Goal: Information Seeking & Learning: Find specific fact

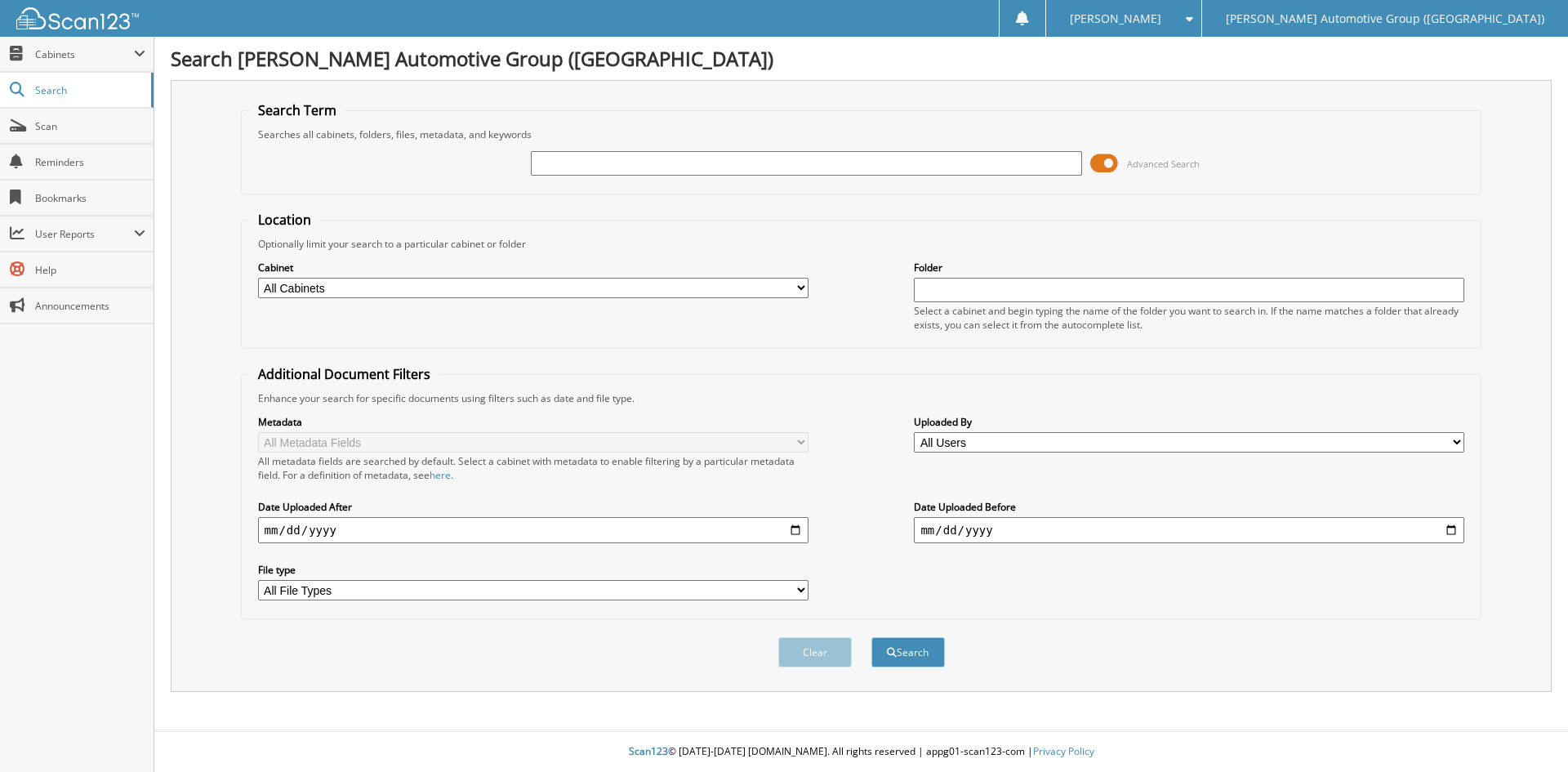
drag, startPoint x: 0, startPoint y: 0, endPoint x: 545, endPoint y: 164, distance: 569.1
click at [545, 164] on input "text" at bounding box center [806, 164] width 550 height 25
type input "350594"
click at [890, 651] on span "submit" at bounding box center [891, 653] width 10 height 10
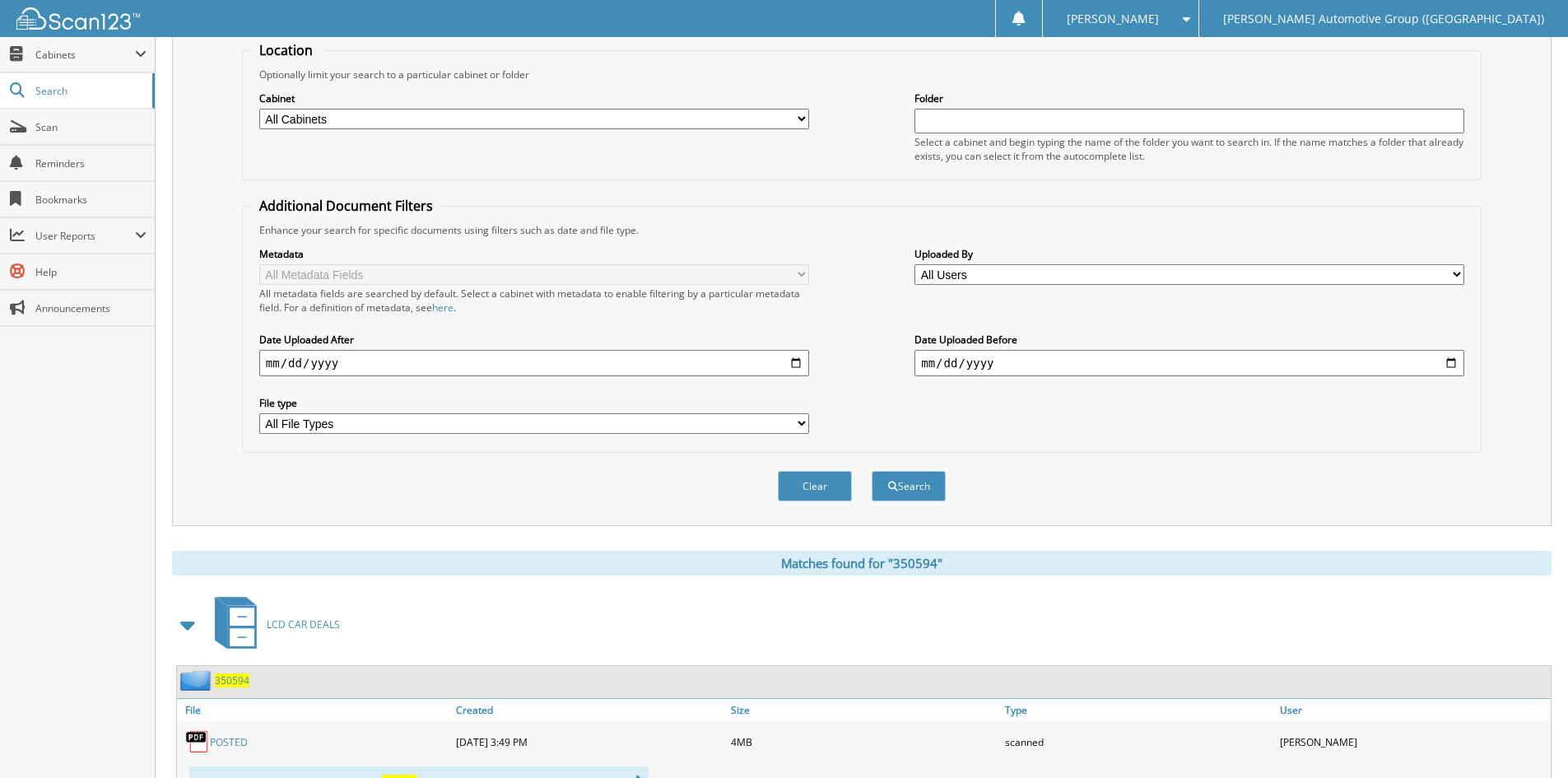
scroll to position [494, 0]
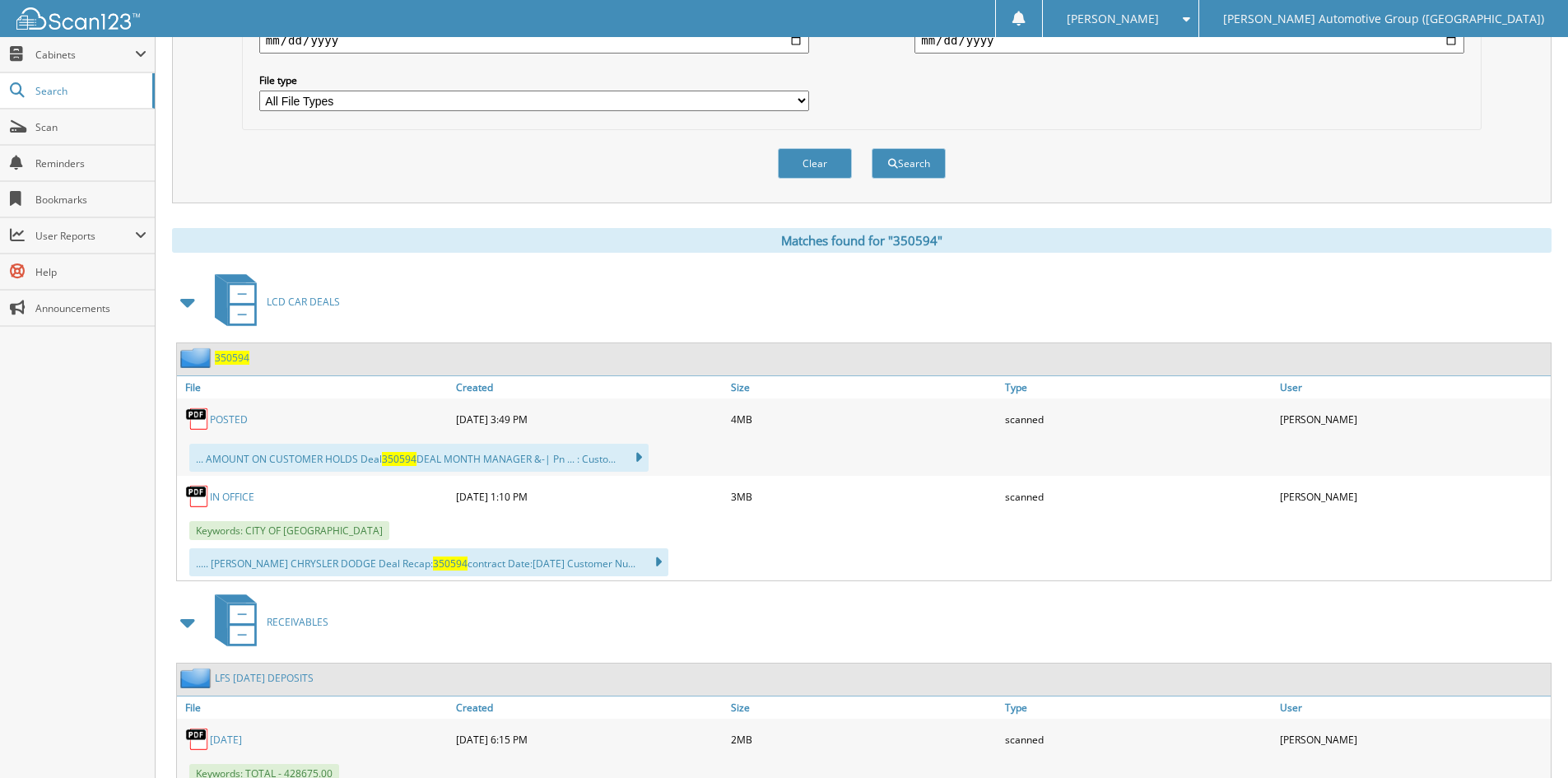
click at [233, 419] on link "POSTED" at bounding box center [229, 420] width 38 height 14
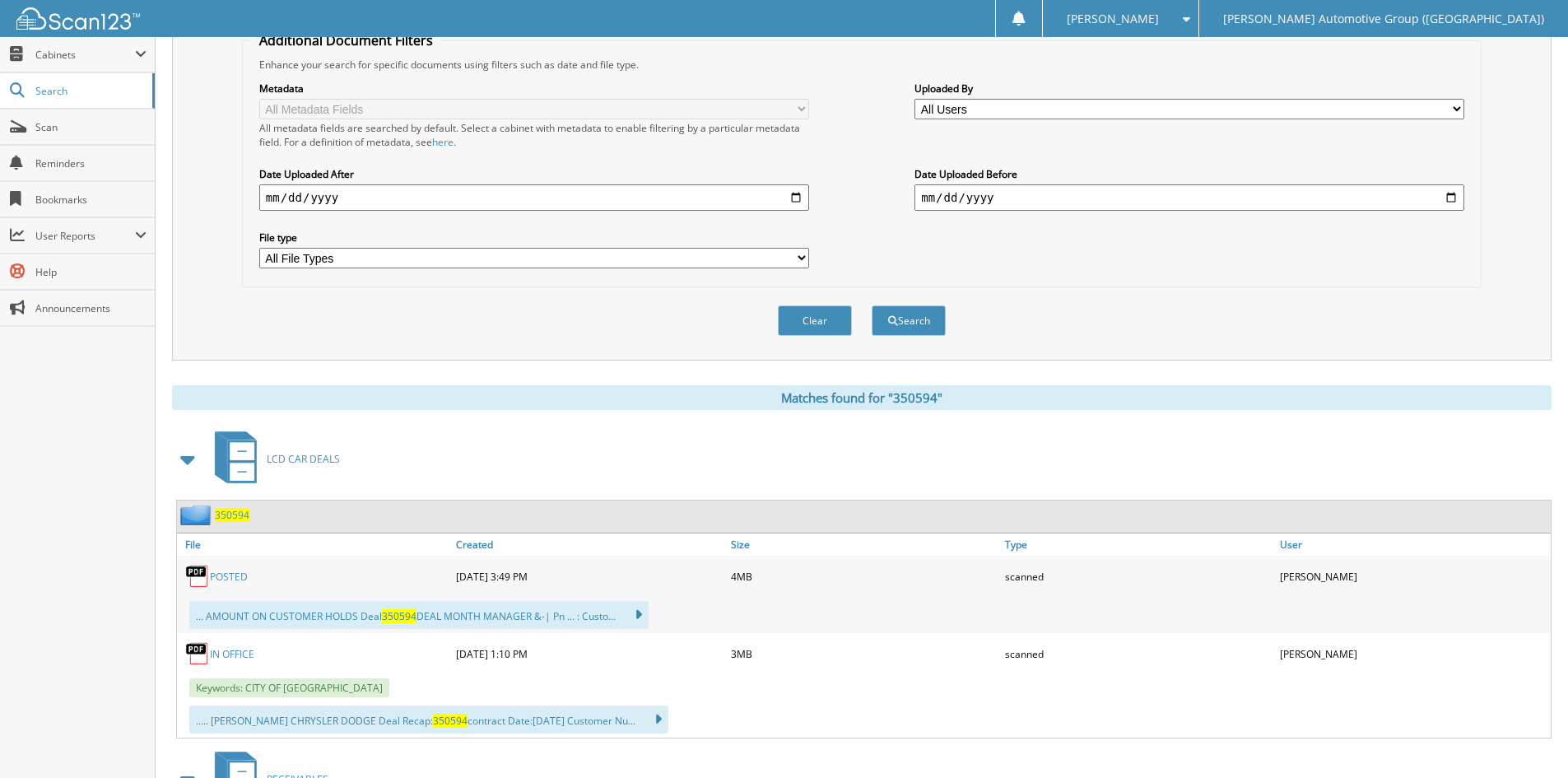
scroll to position [0, 0]
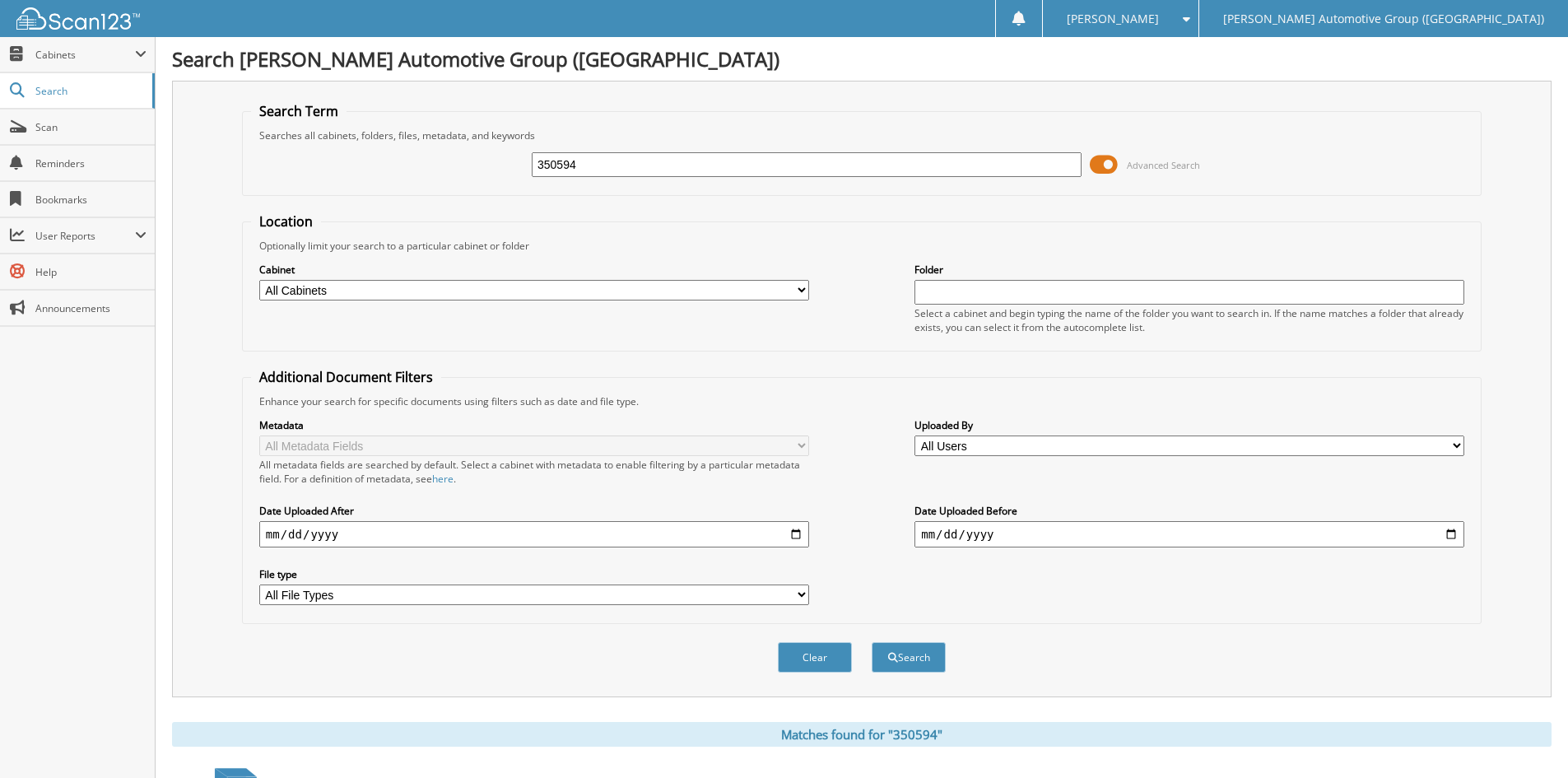
click at [600, 158] on input "350594" at bounding box center [807, 165] width 550 height 25
type input "351672"
click at [911, 657] on button "Search" at bounding box center [908, 657] width 74 height 31
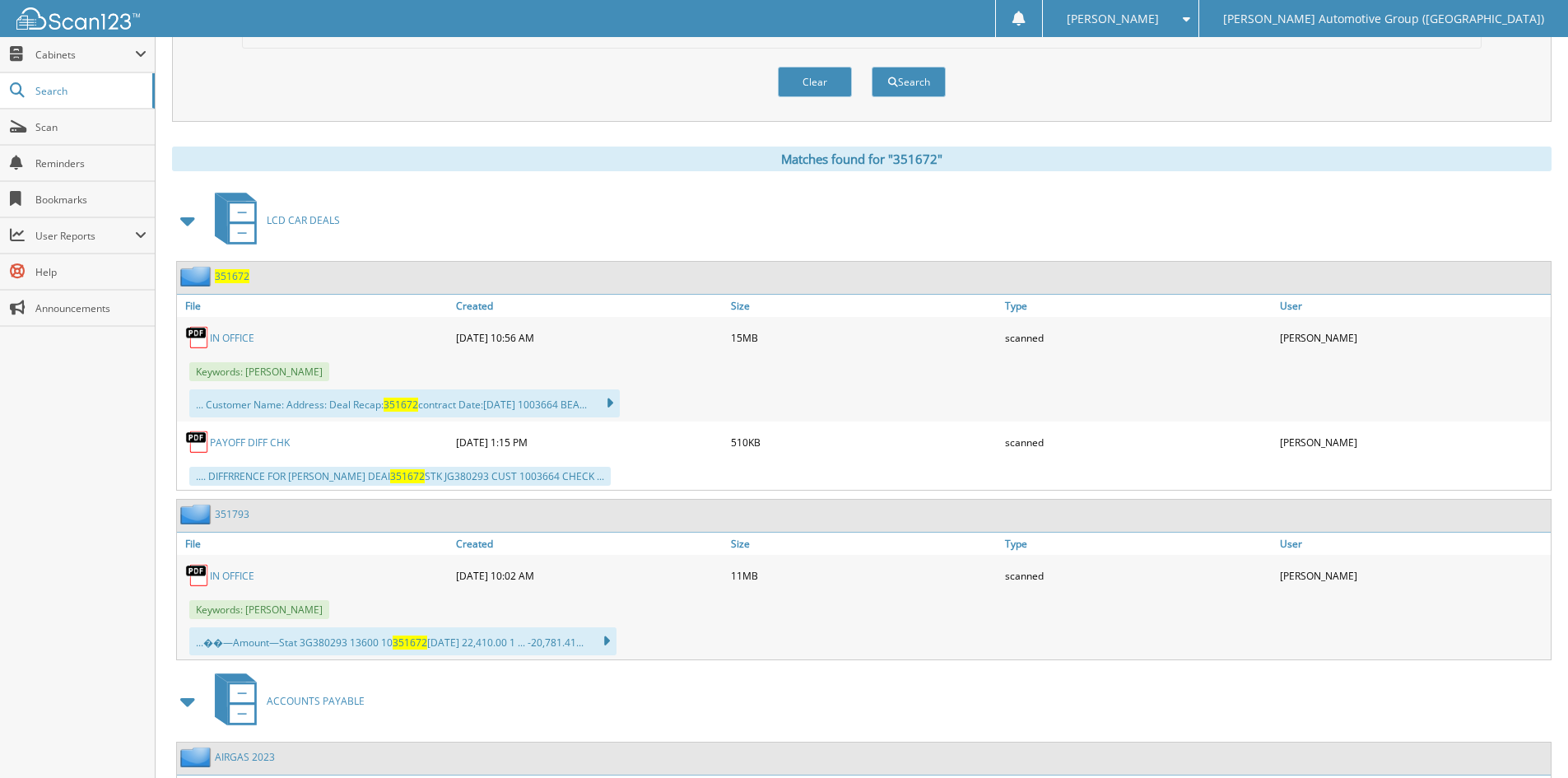
scroll to position [577, 0]
click at [232, 336] on link "IN OFFICE" at bounding box center [232, 337] width 44 height 14
click at [251, 441] on link "PAYOFF DIFF CHK" at bounding box center [249, 442] width 80 height 14
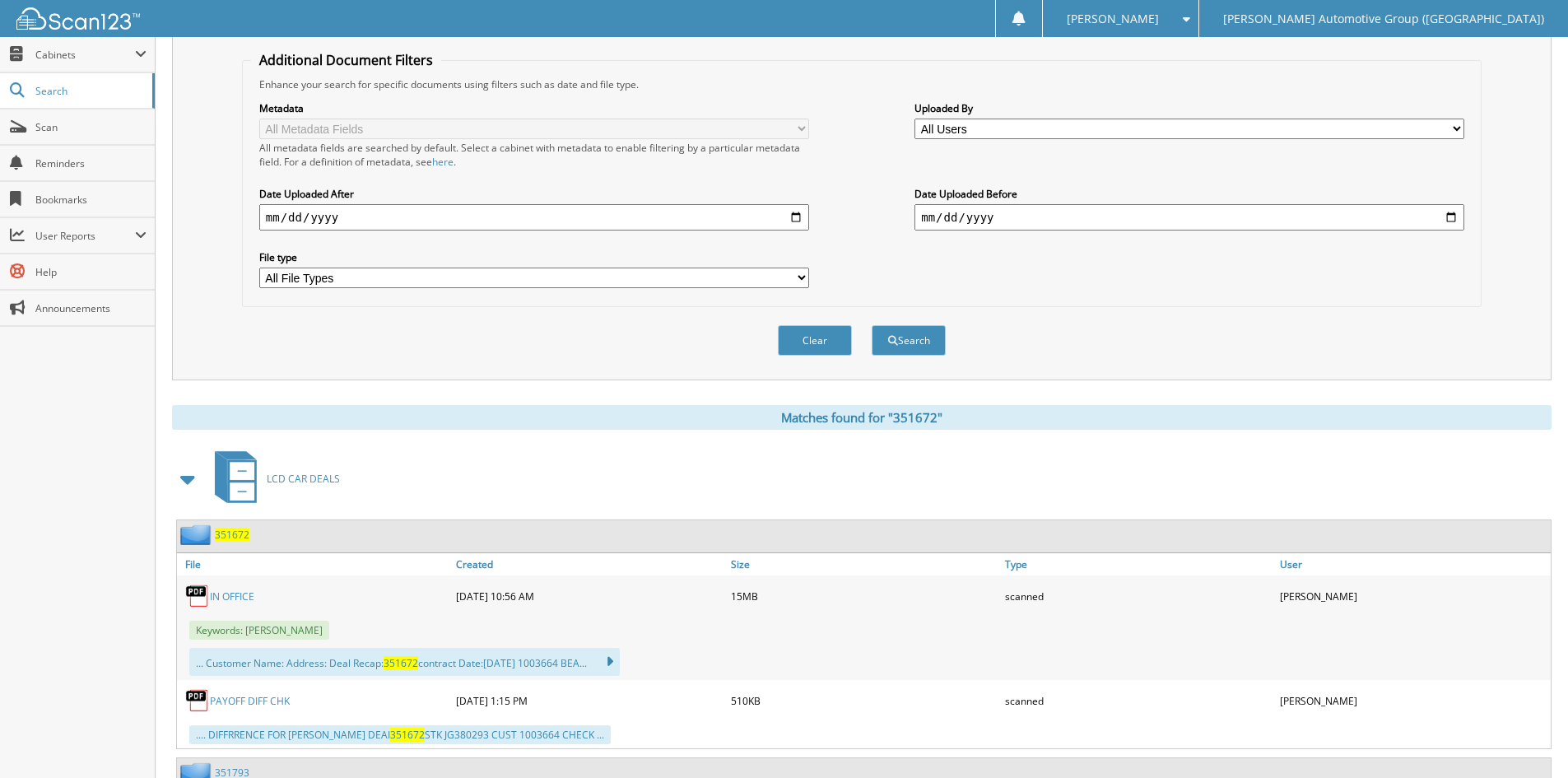
scroll to position [0, 0]
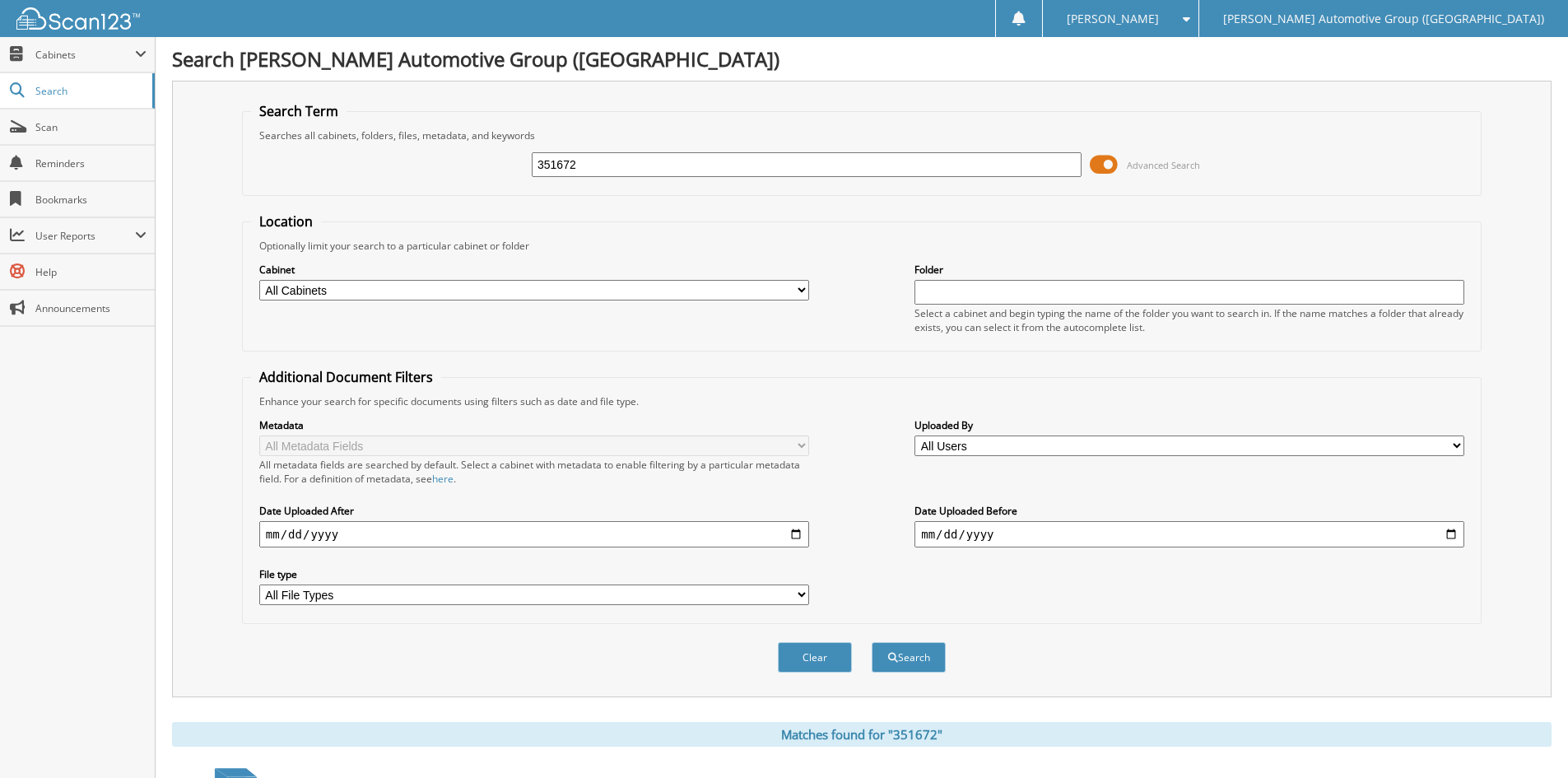
drag, startPoint x: 613, startPoint y: 160, endPoint x: 491, endPoint y: 169, distance: 122.3
click at [492, 169] on div "351672 Advanced Search" at bounding box center [861, 165] width 1221 height 44
type input "462649"
click at [908, 651] on button "Search" at bounding box center [908, 657] width 74 height 31
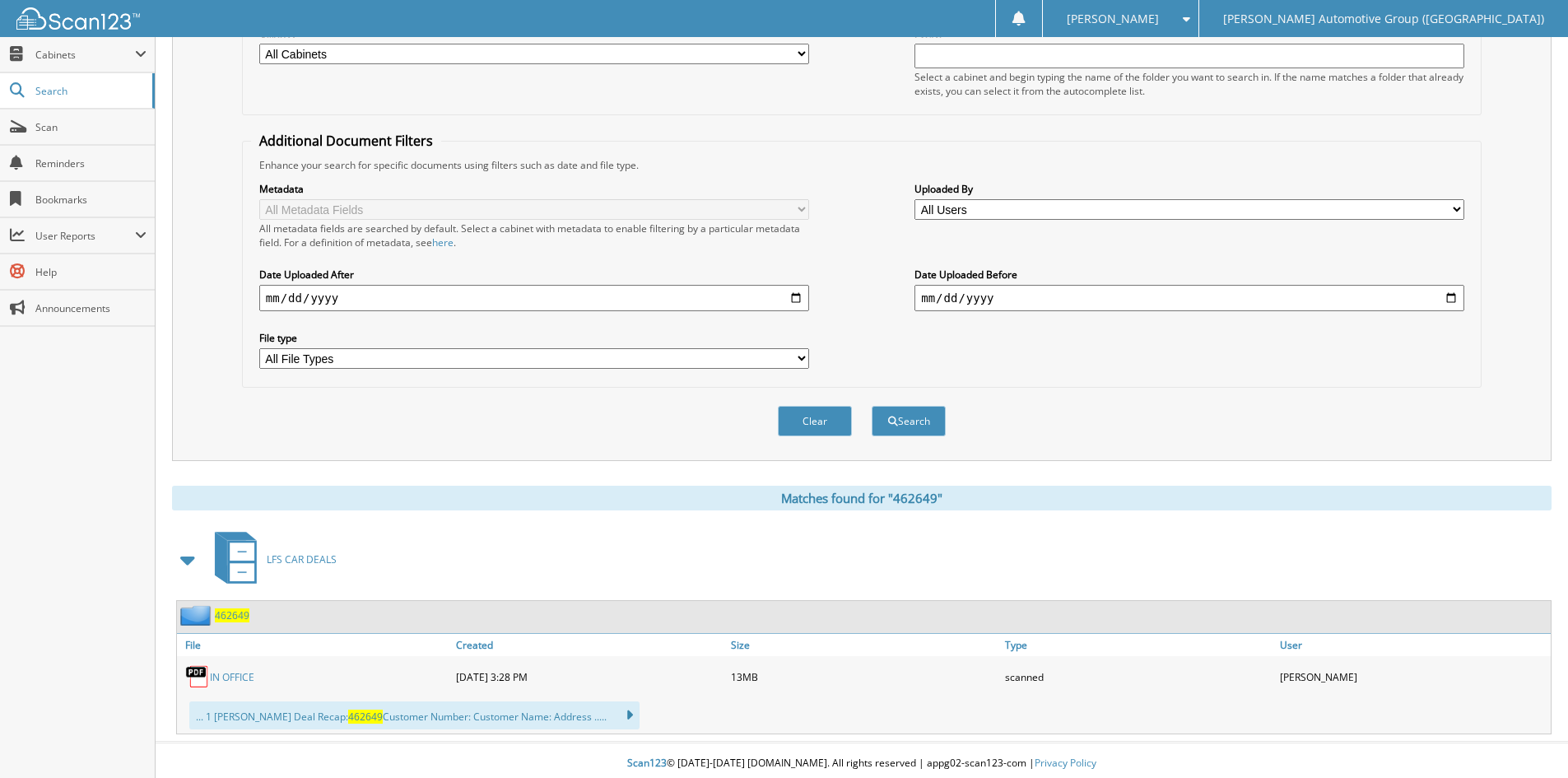
scroll to position [243, 0]
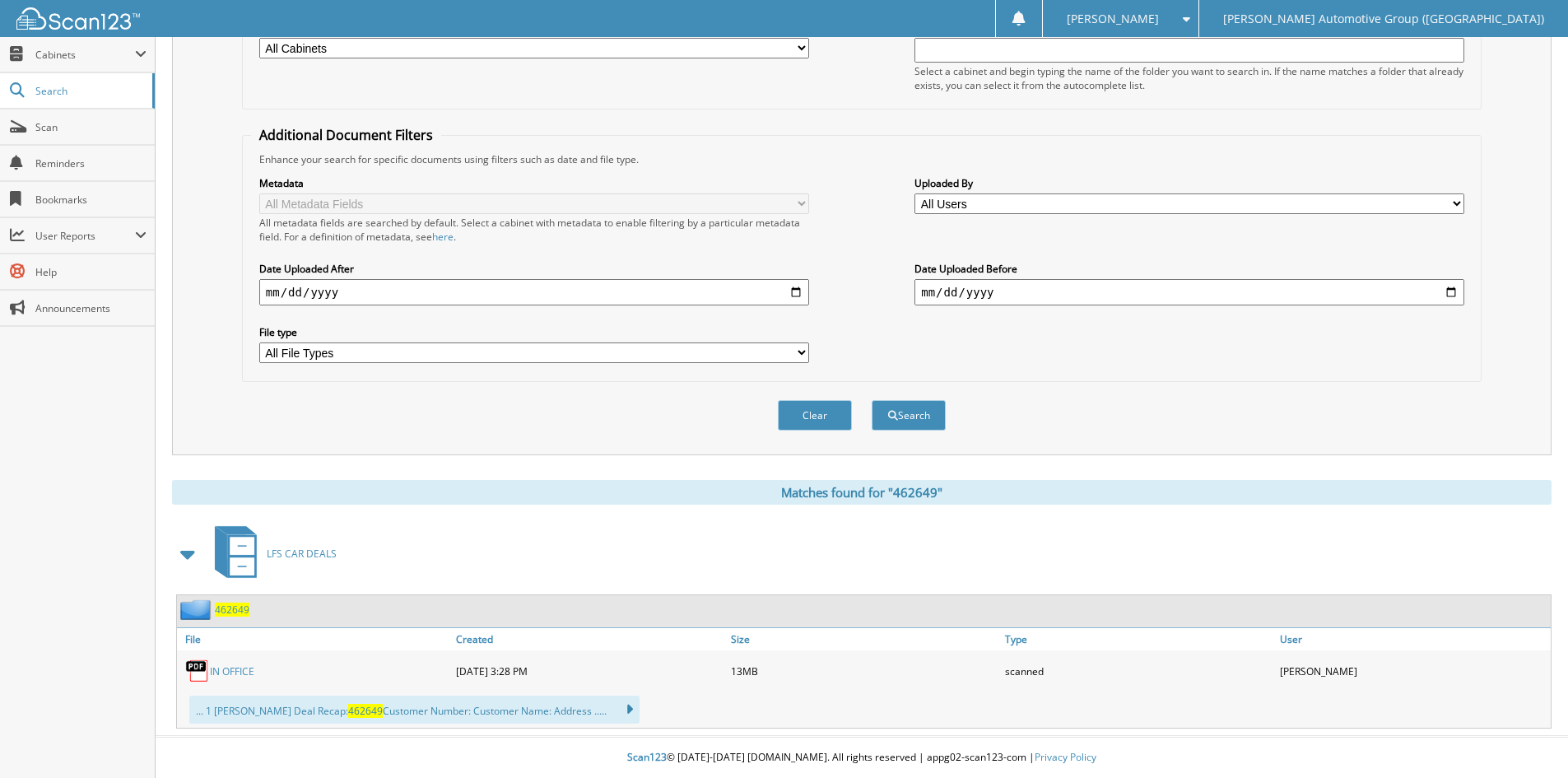
click at [225, 671] on link "IN OFFICE" at bounding box center [232, 672] width 44 height 14
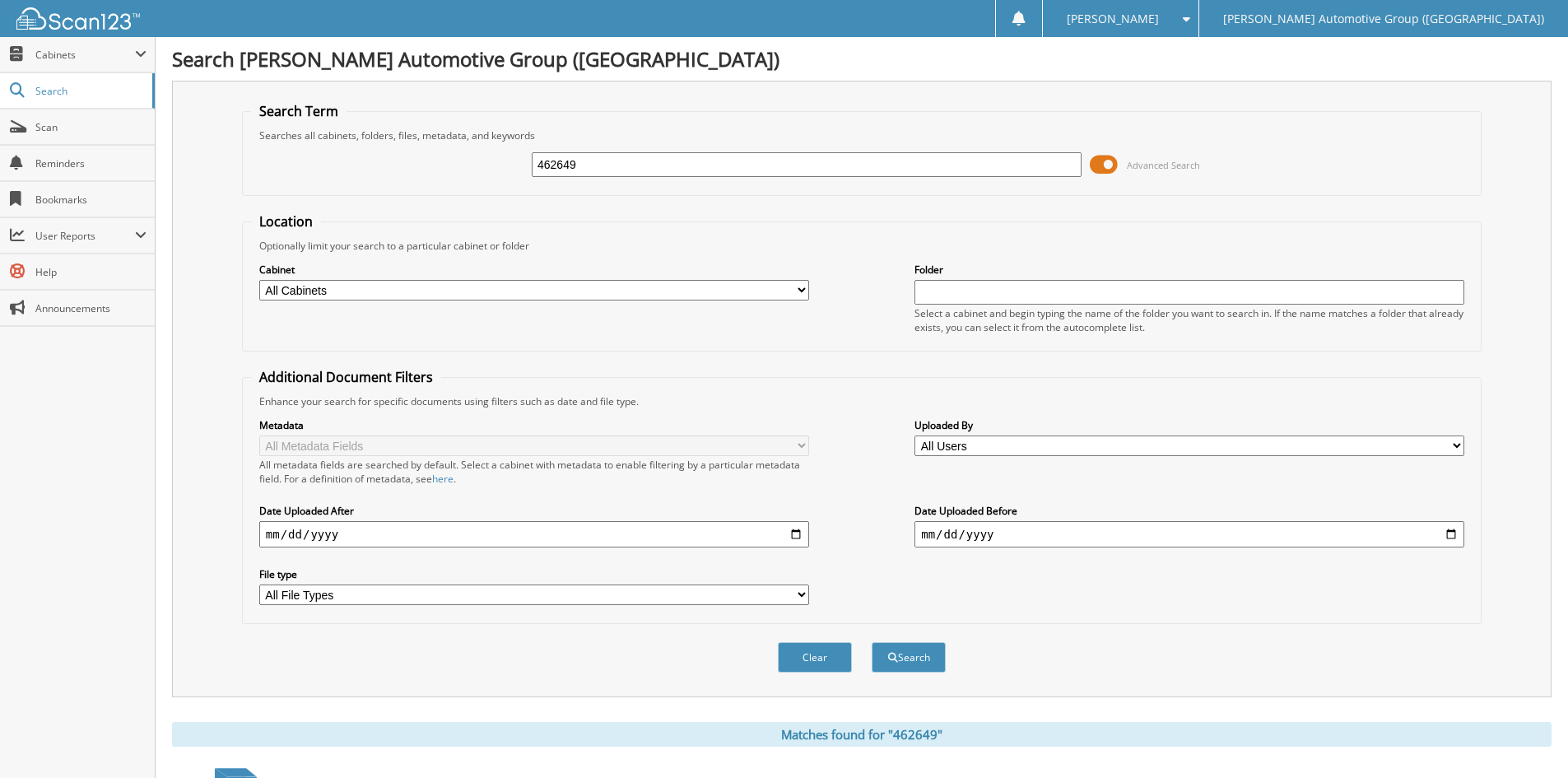
click at [643, 172] on input "462649" at bounding box center [807, 165] width 550 height 25
type input "462646"
click at [908, 657] on button "Search" at bounding box center [908, 657] width 74 height 31
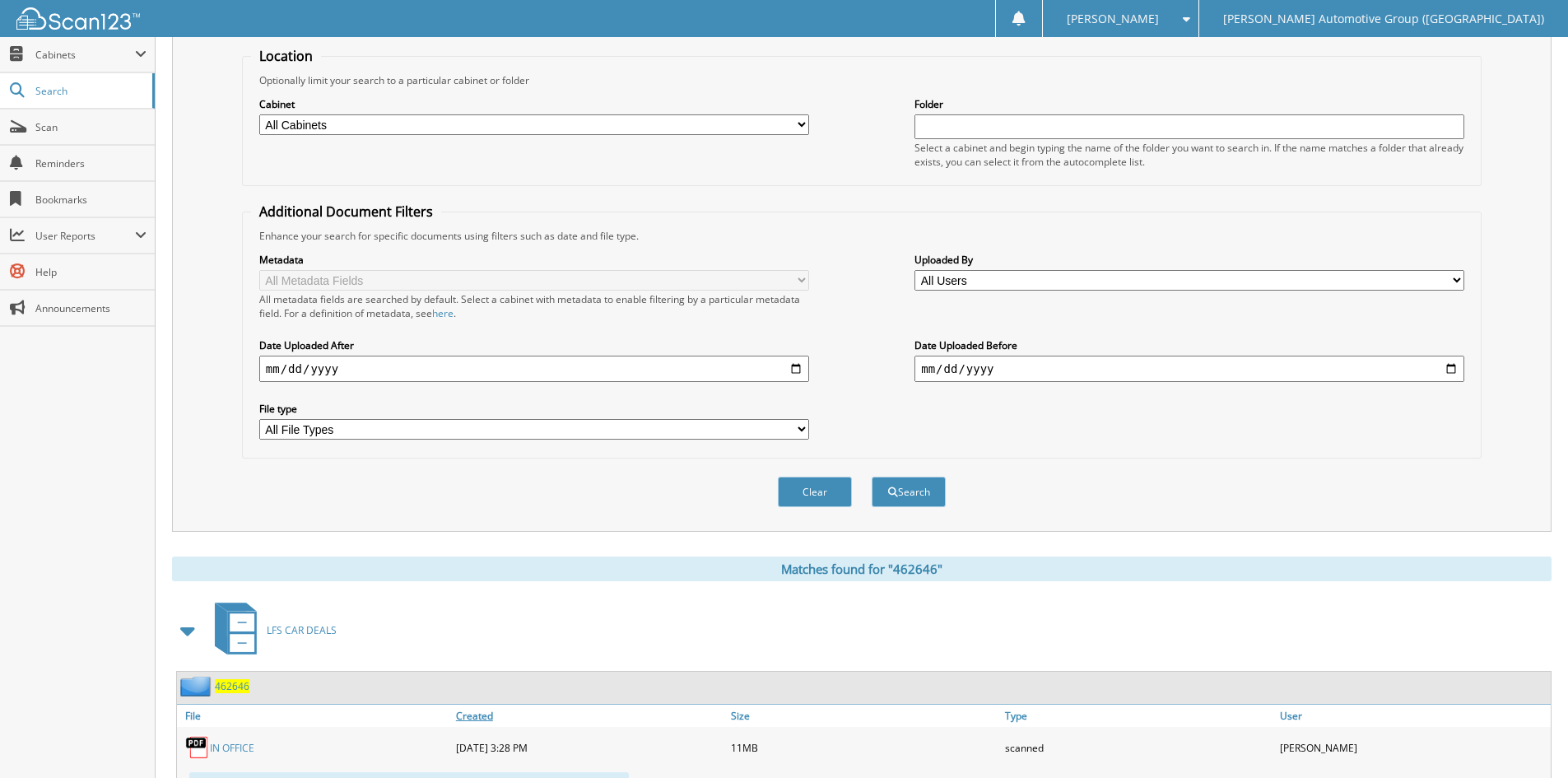
scroll to position [330, 0]
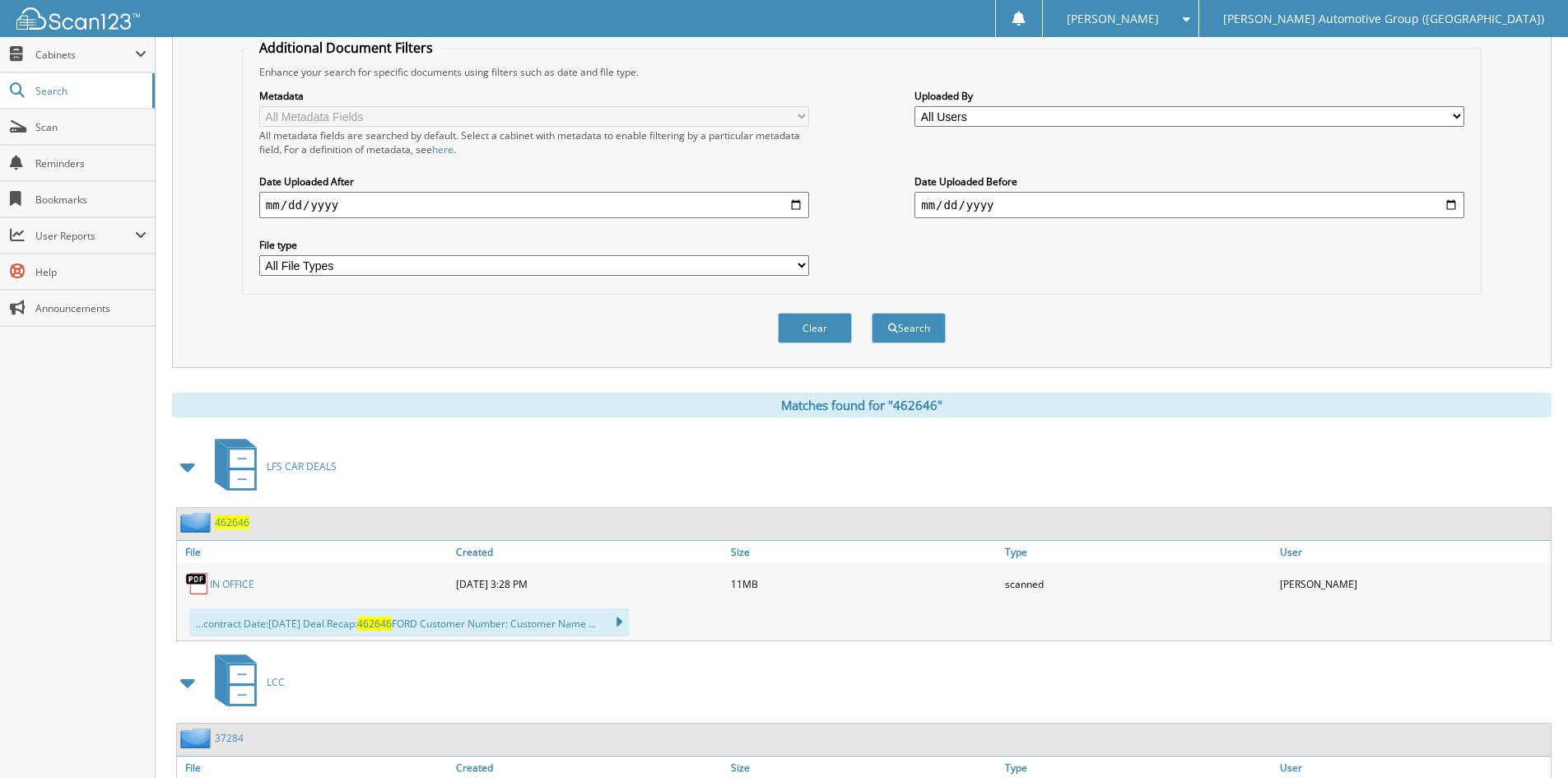
click at [244, 582] on link "IN OFFICE" at bounding box center [232, 584] width 44 height 14
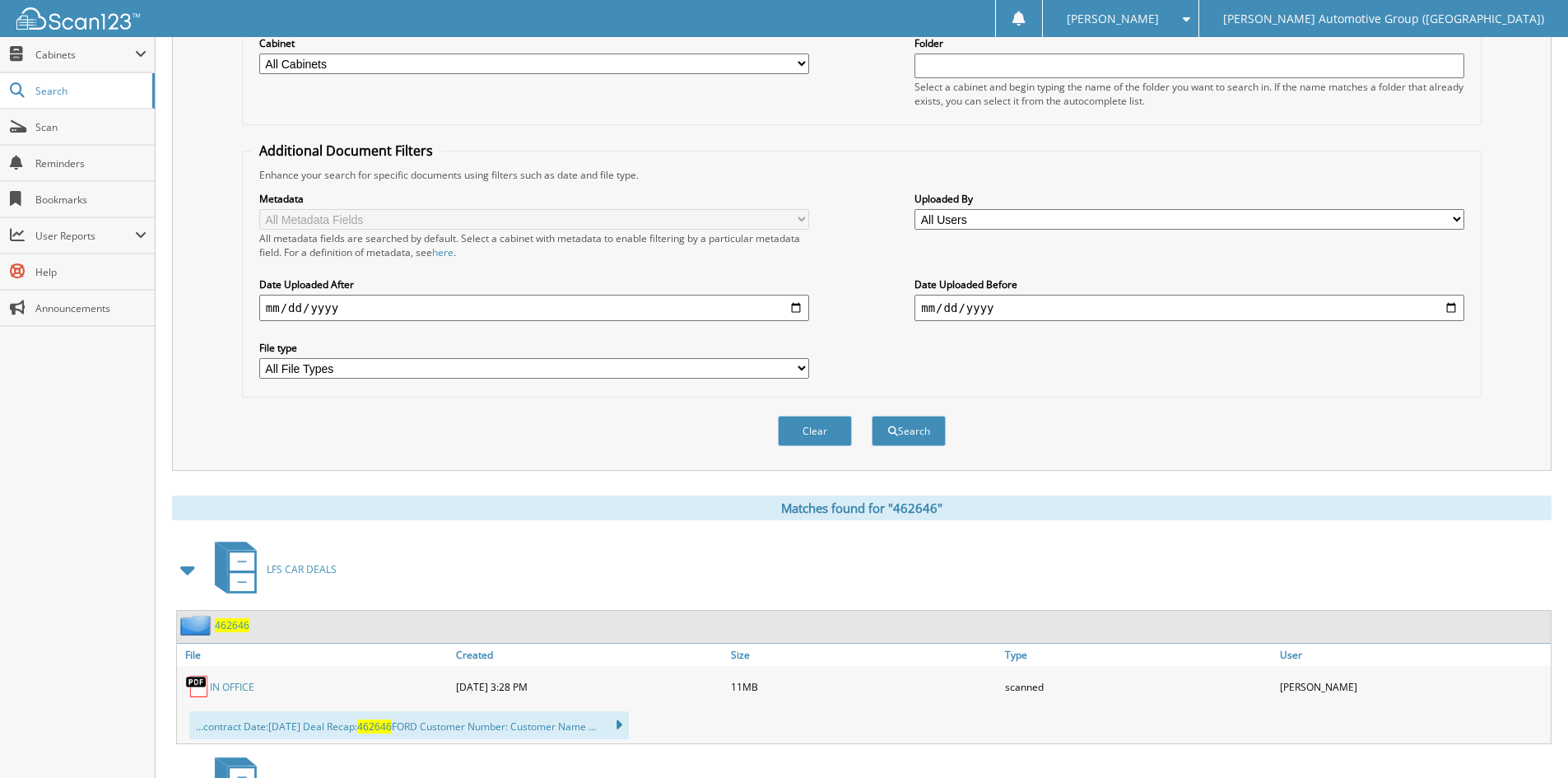
scroll to position [0, 0]
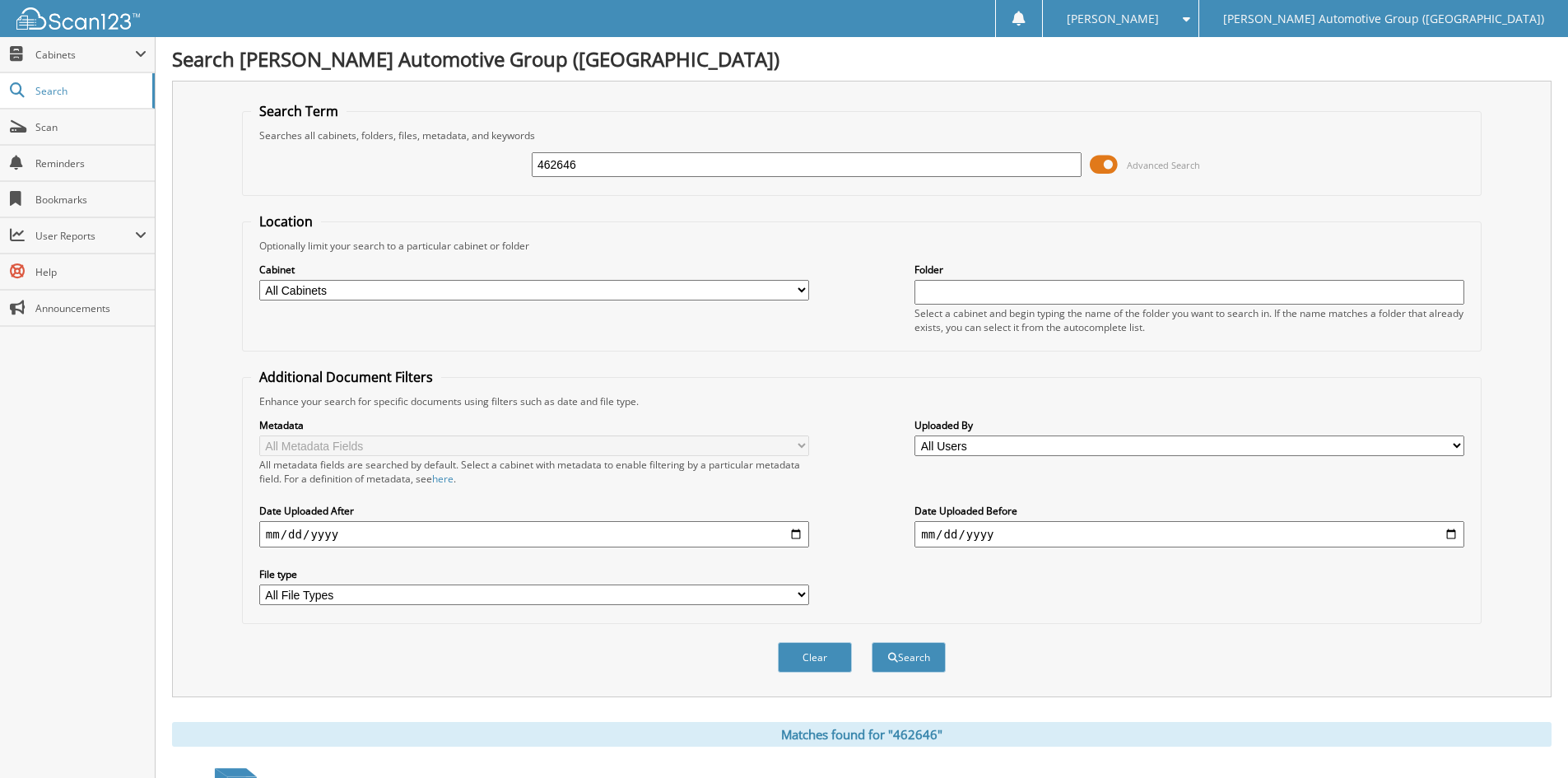
click at [626, 164] on input "462646" at bounding box center [807, 165] width 550 height 25
type input "462569"
click at [872, 642] on button "Search" at bounding box center [908, 657] width 74 height 31
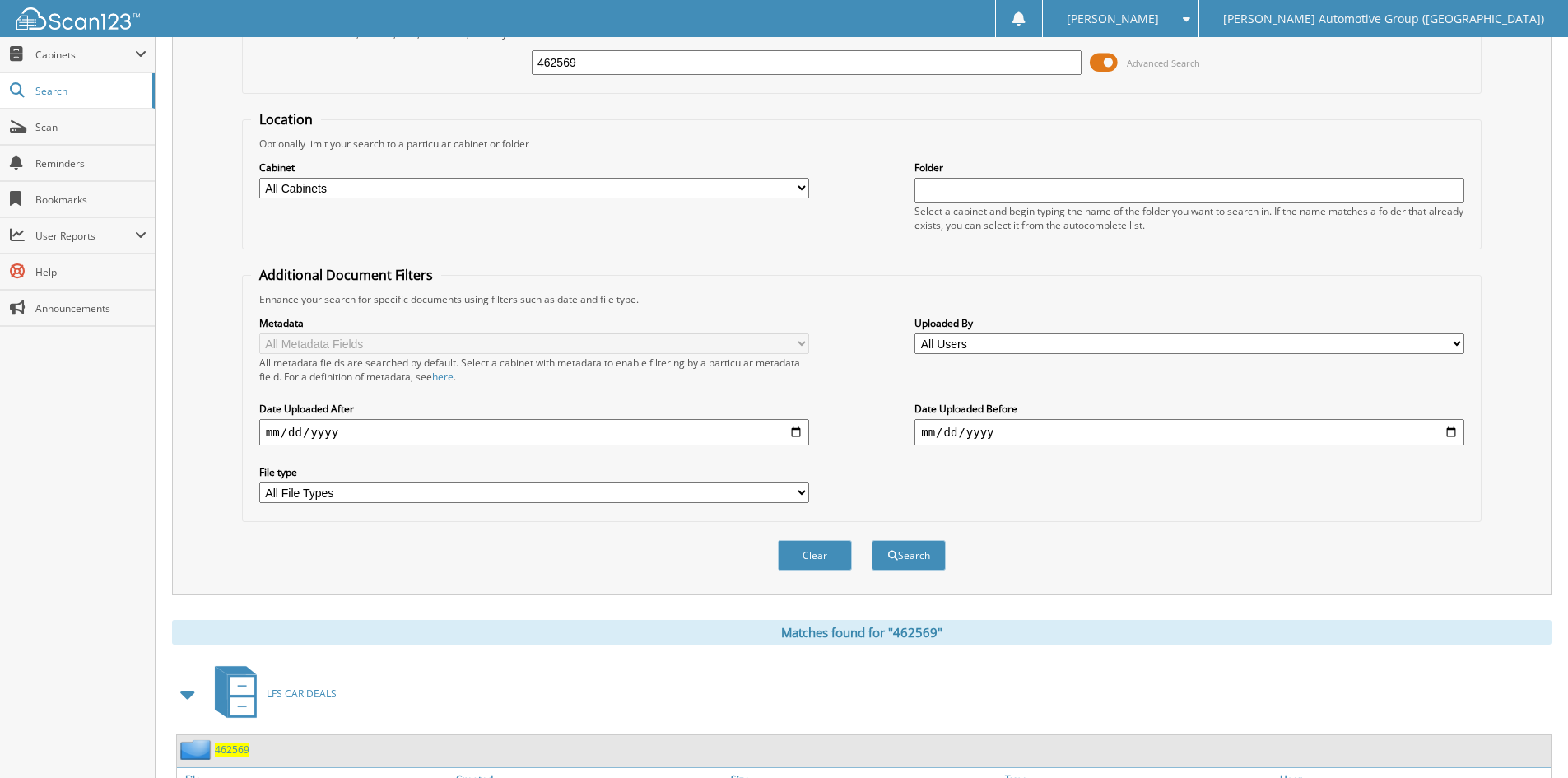
scroll to position [412, 0]
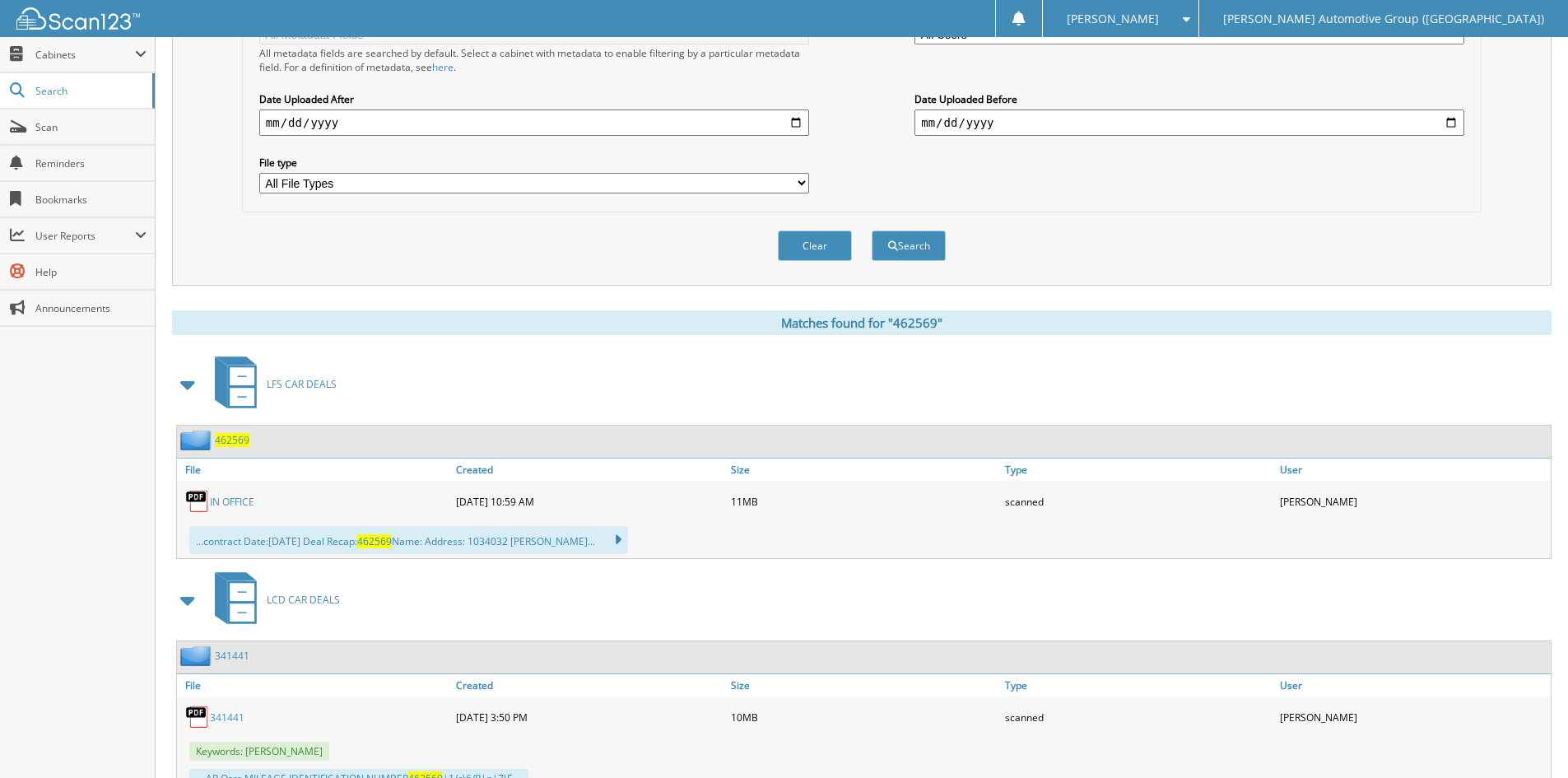
click at [234, 502] on link "IN OFFICE" at bounding box center [232, 502] width 44 height 14
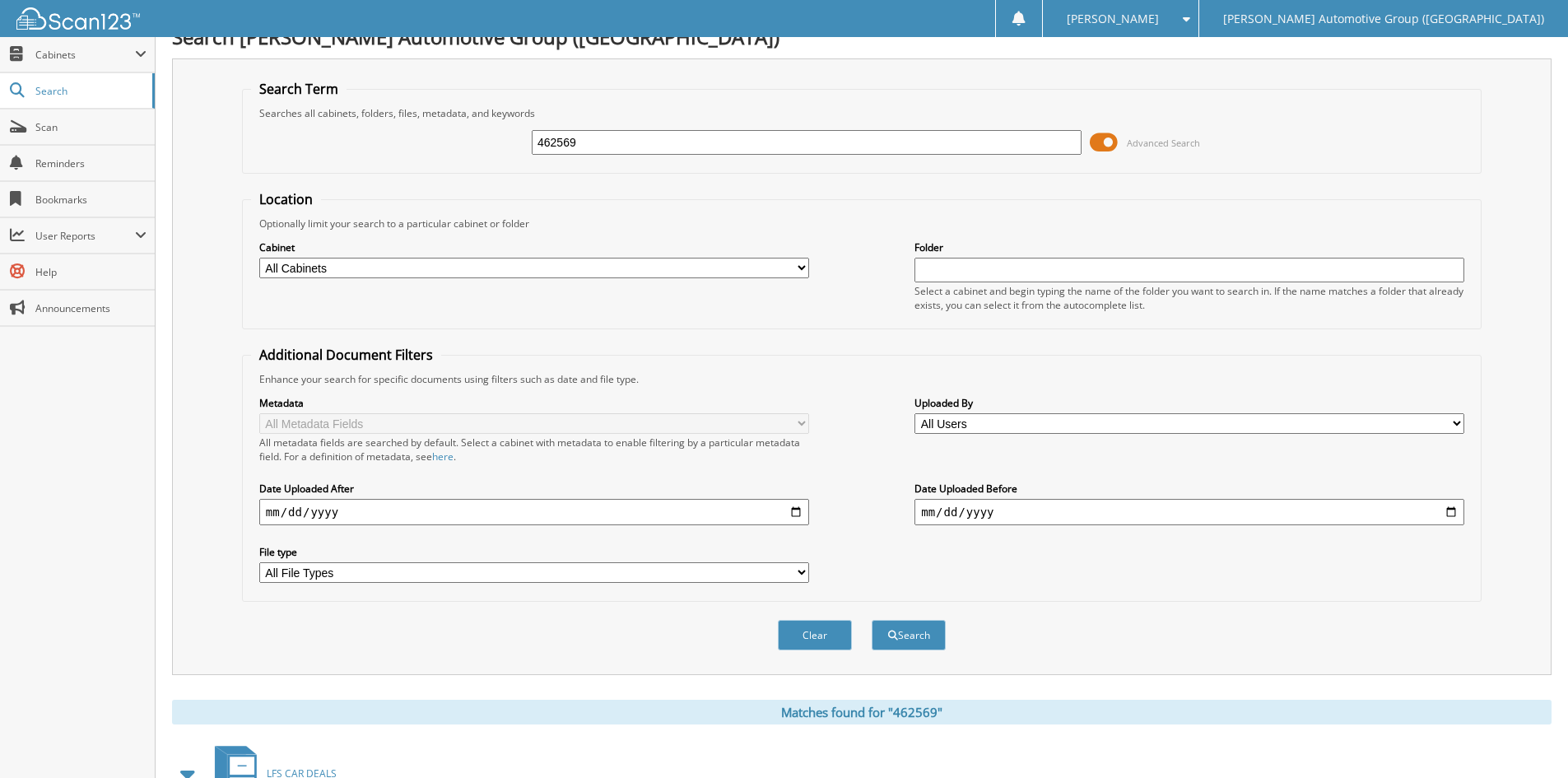
scroll to position [0, 0]
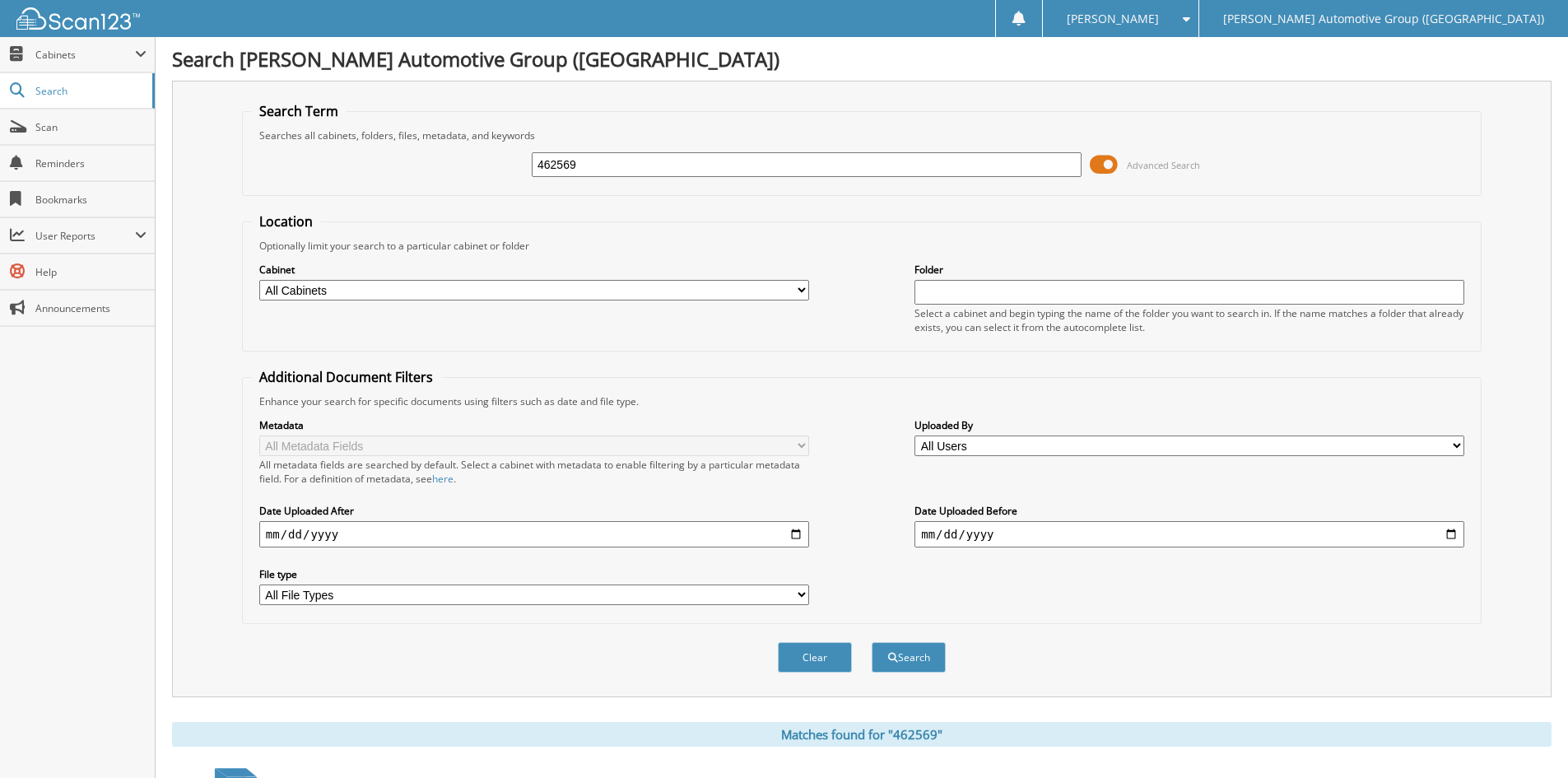
click at [635, 171] on input "462569" at bounding box center [807, 165] width 550 height 25
type input "462048"
click at [903, 660] on button "Search" at bounding box center [908, 657] width 74 height 31
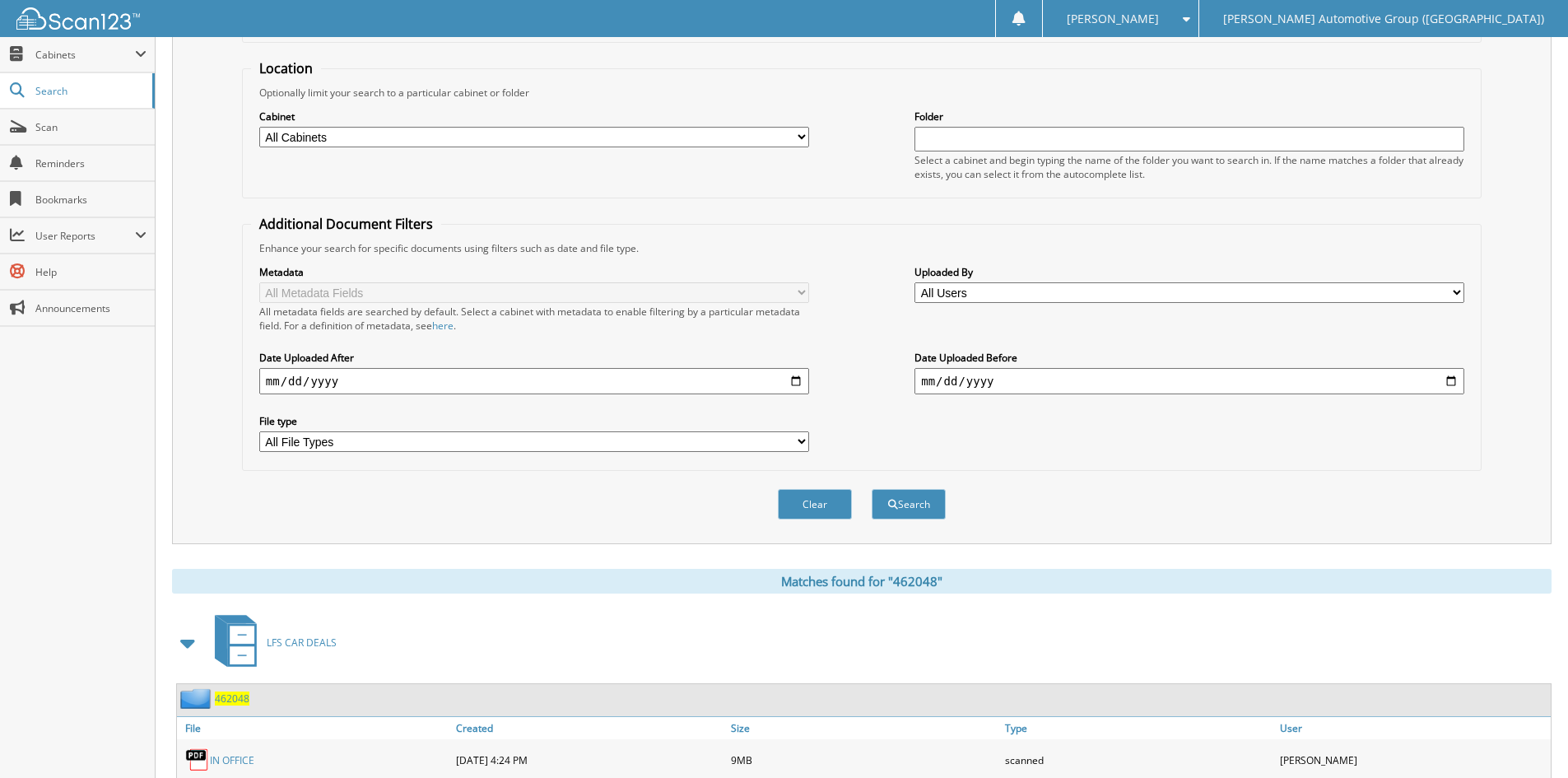
scroll to position [243, 0]
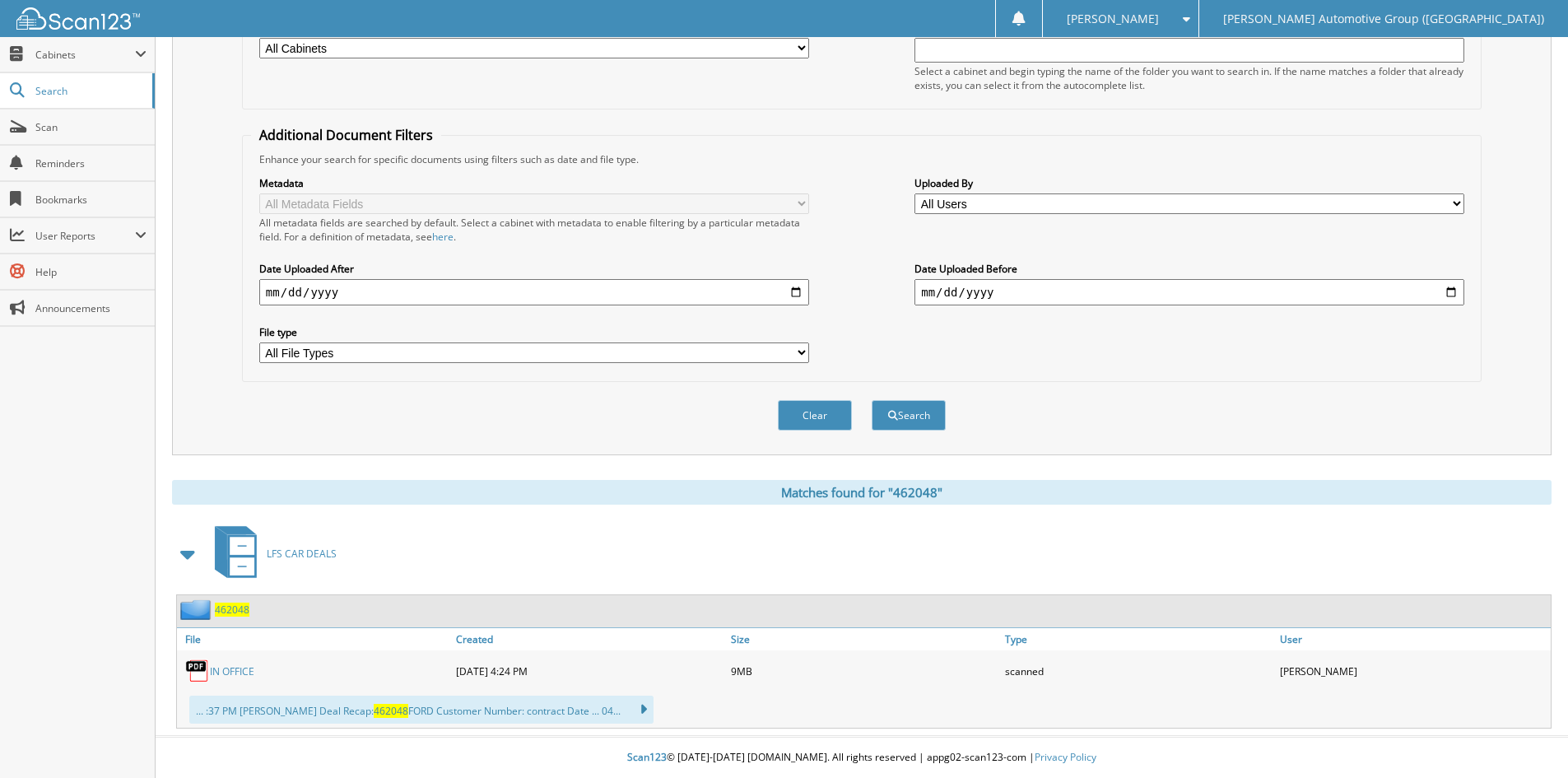
click at [240, 669] on link "IN OFFICE" at bounding box center [232, 672] width 44 height 14
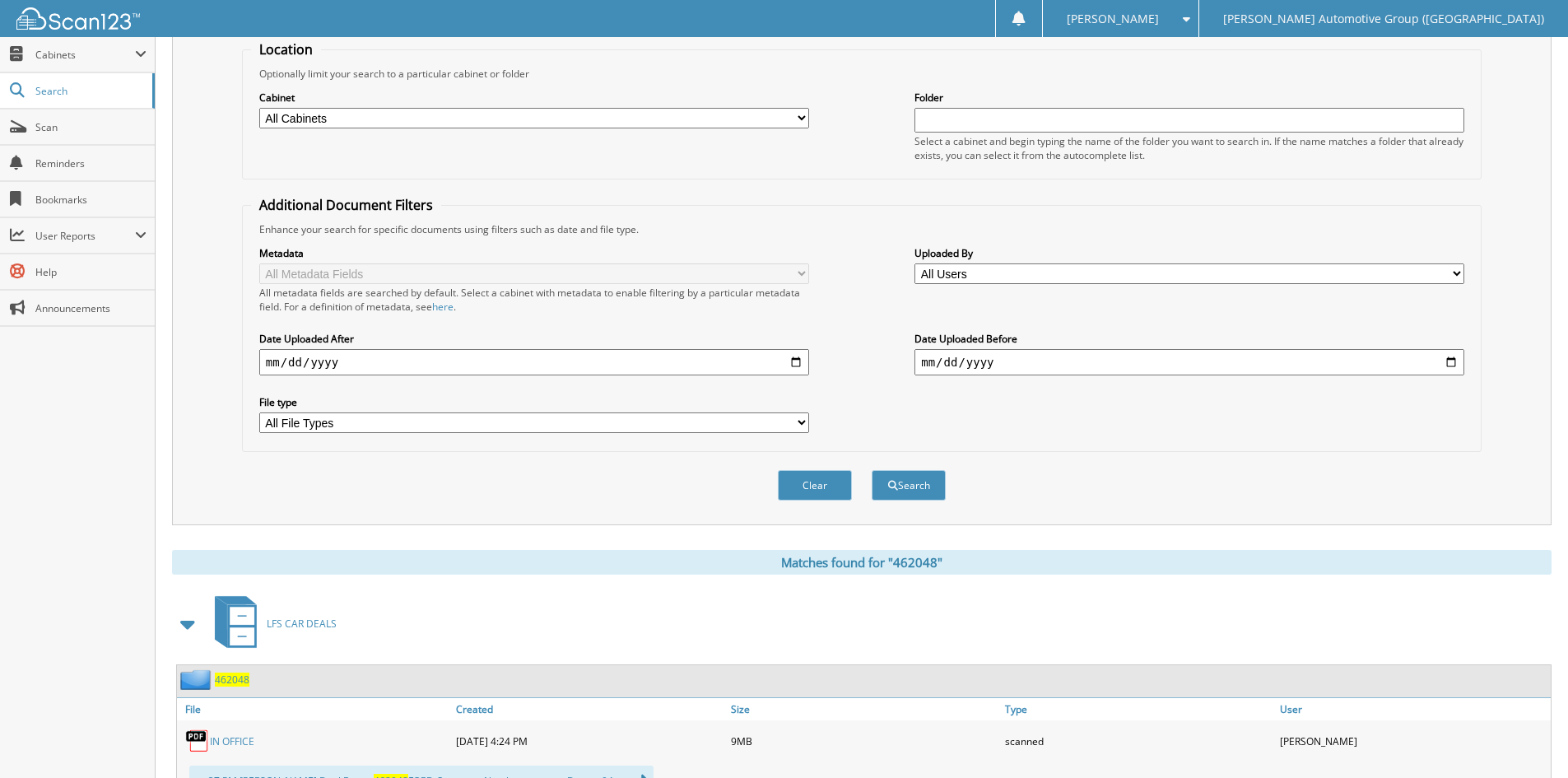
scroll to position [0, 0]
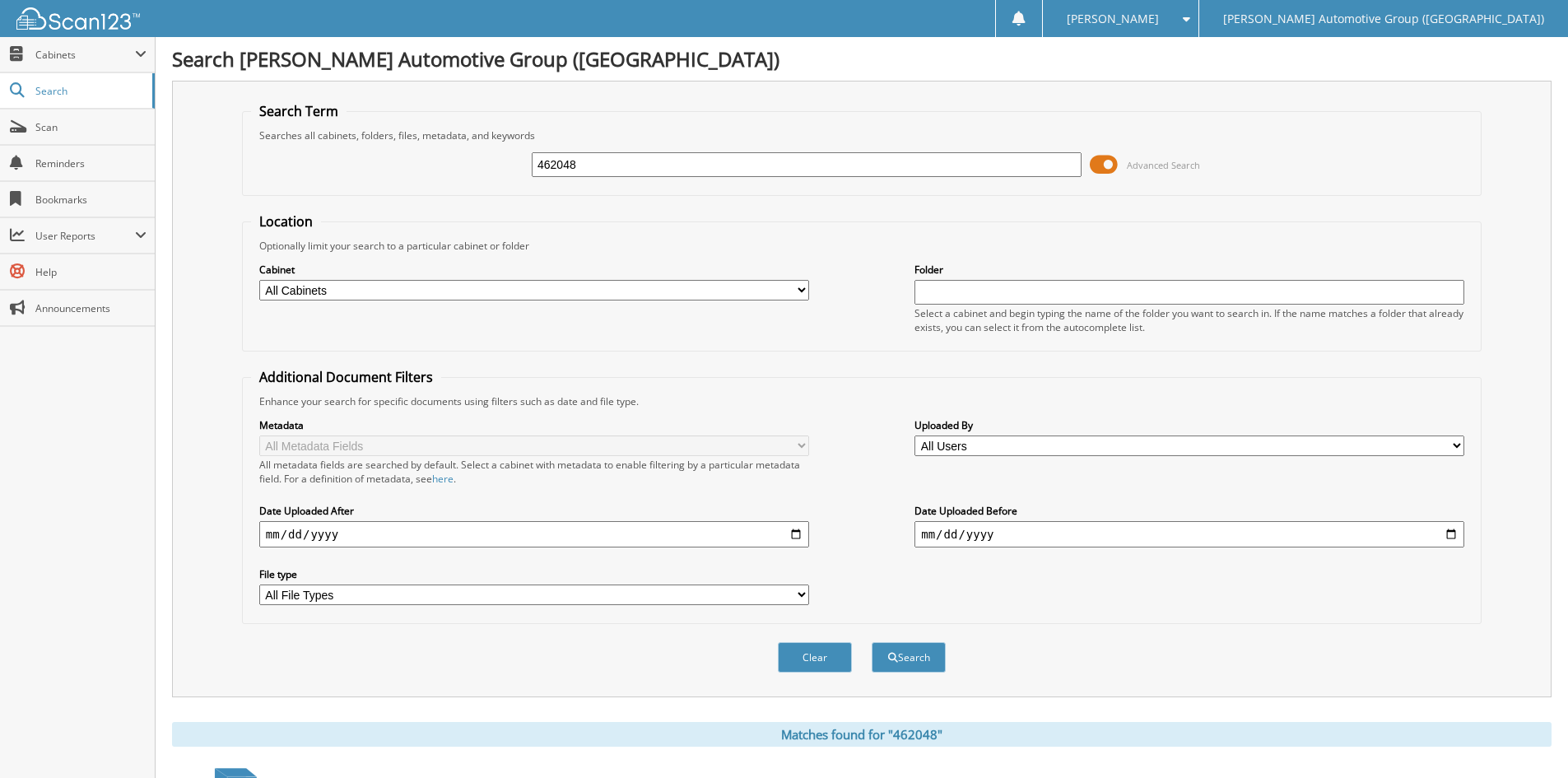
click at [612, 170] on input "462048" at bounding box center [807, 165] width 550 height 25
type input "462514"
click at [872, 642] on button "Search" at bounding box center [908, 657] width 74 height 31
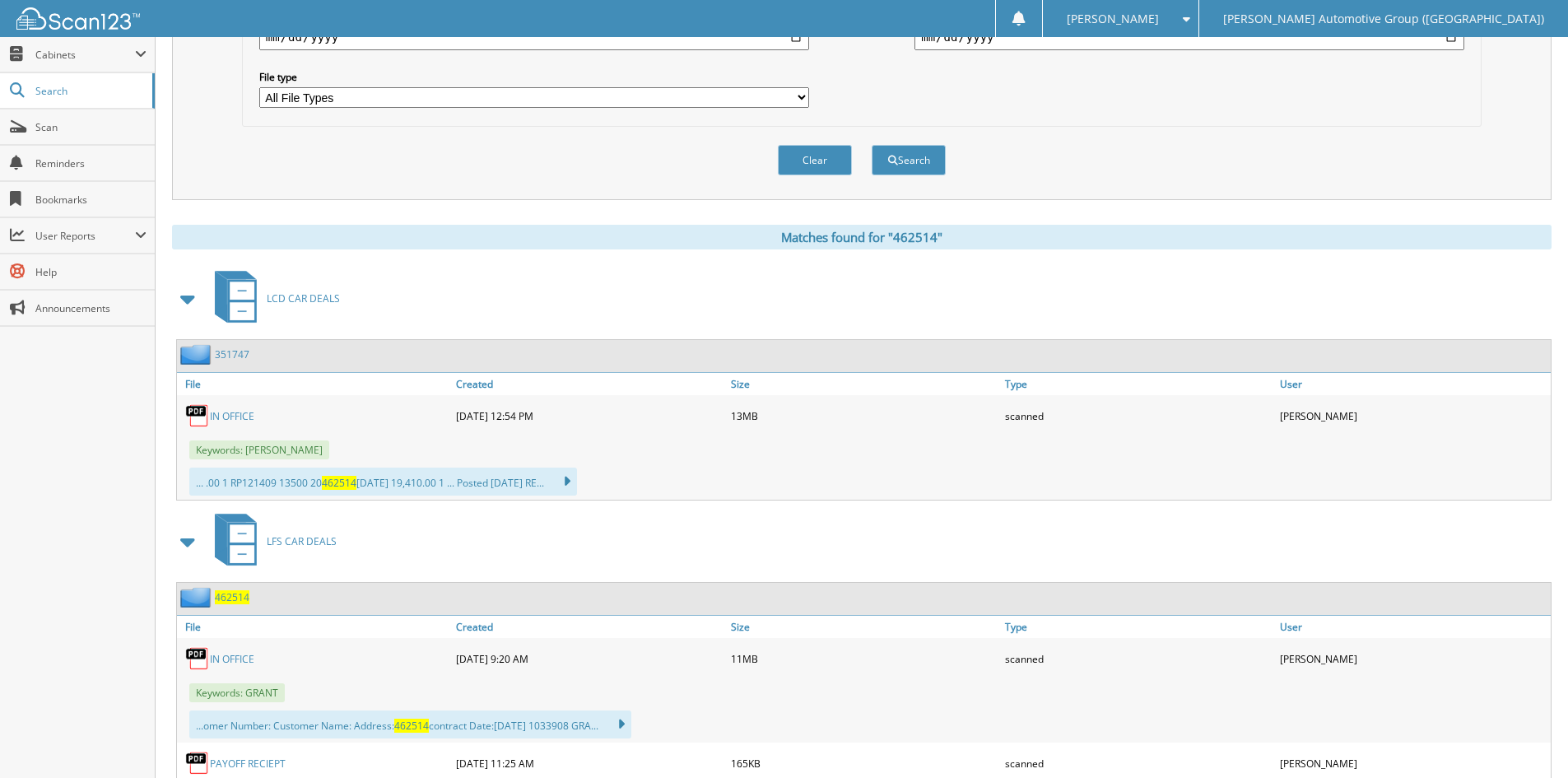
scroll to position [590, 0]
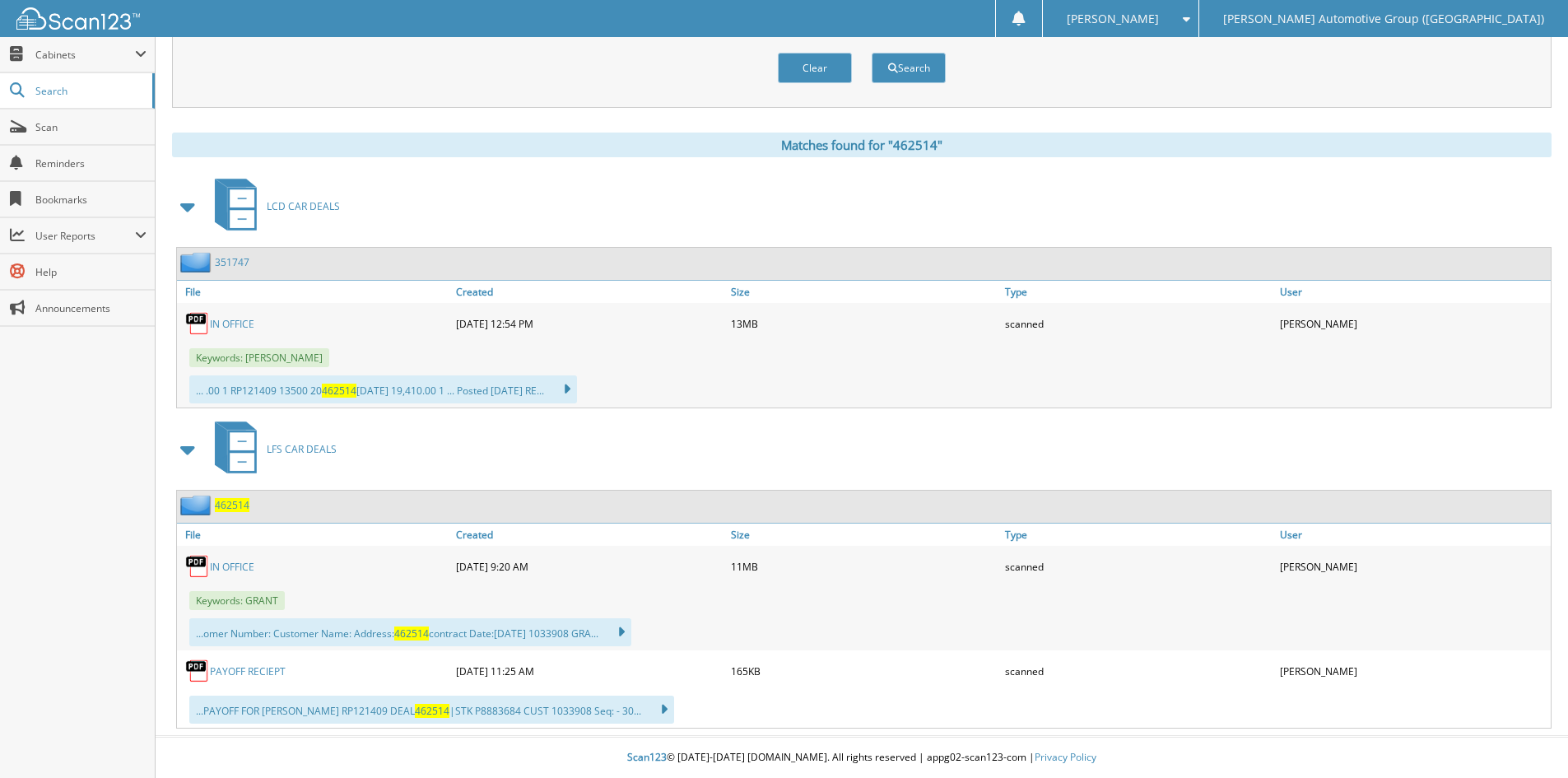
click at [231, 565] on link "IN OFFICE" at bounding box center [232, 566] width 44 height 14
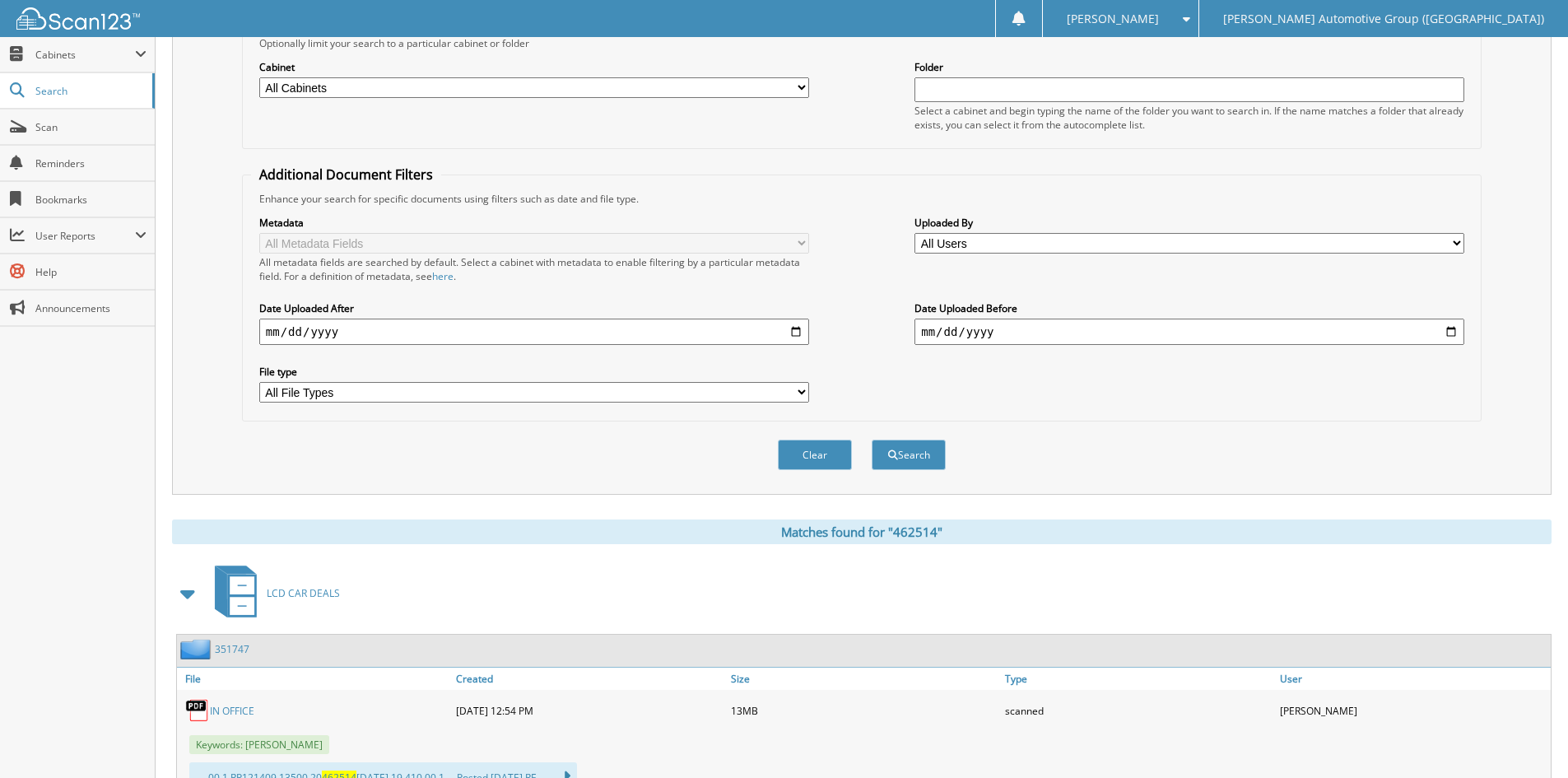
scroll to position [97, 0]
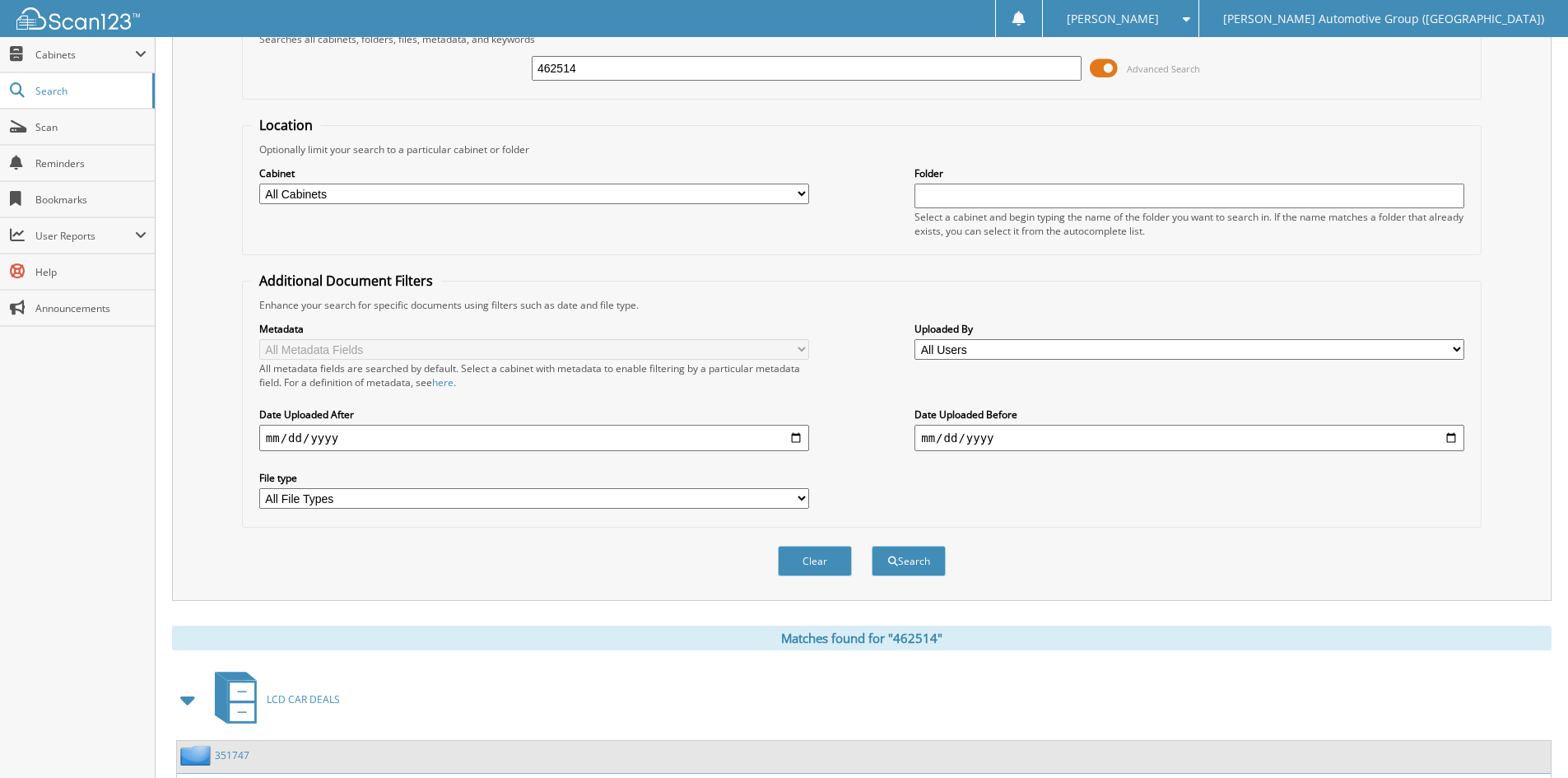
click at [594, 67] on input "462514" at bounding box center [807, 68] width 550 height 25
type input "462508"
click at [872, 546] on button "Search" at bounding box center [908, 561] width 74 height 31
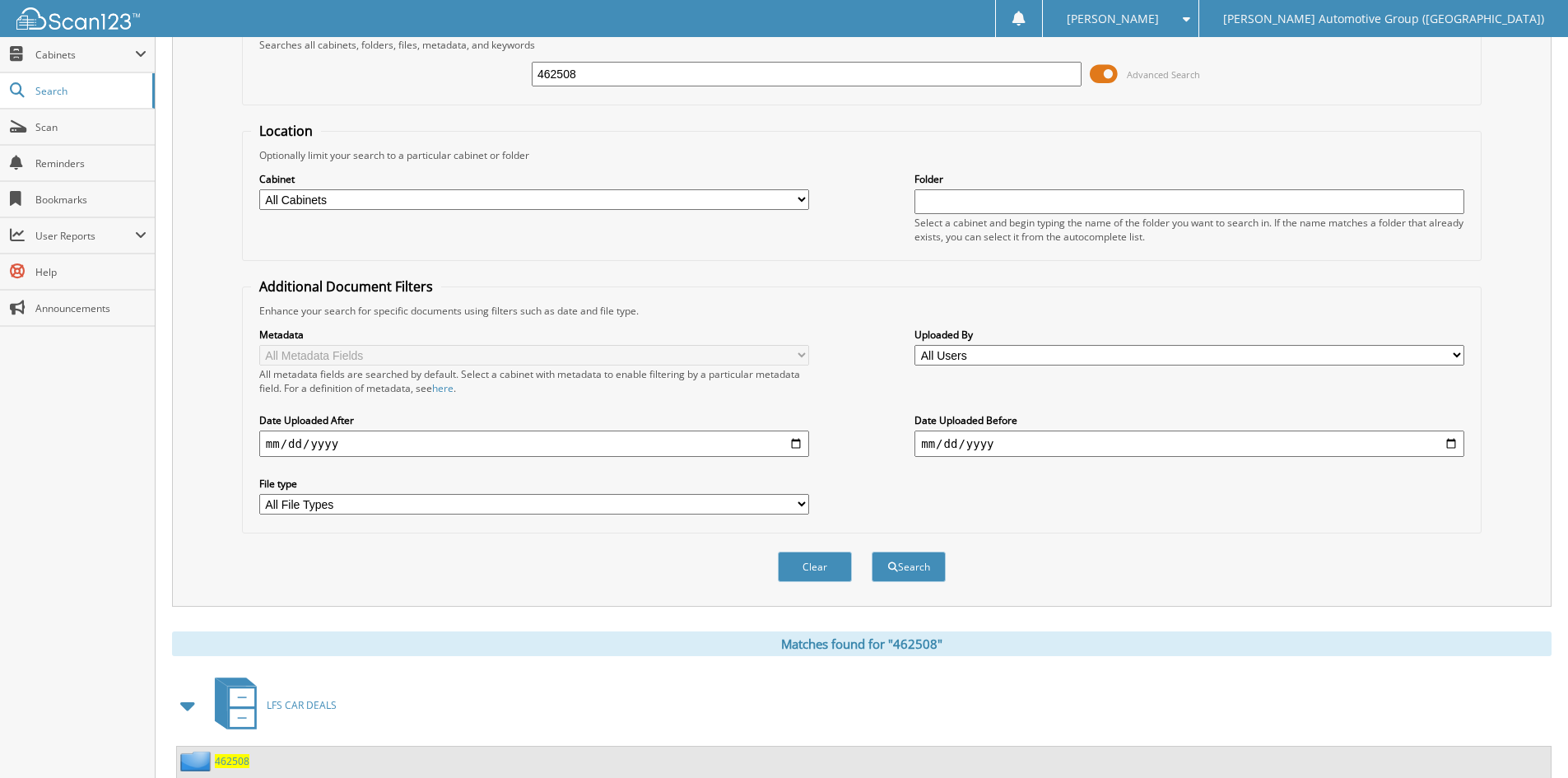
scroll to position [412, 0]
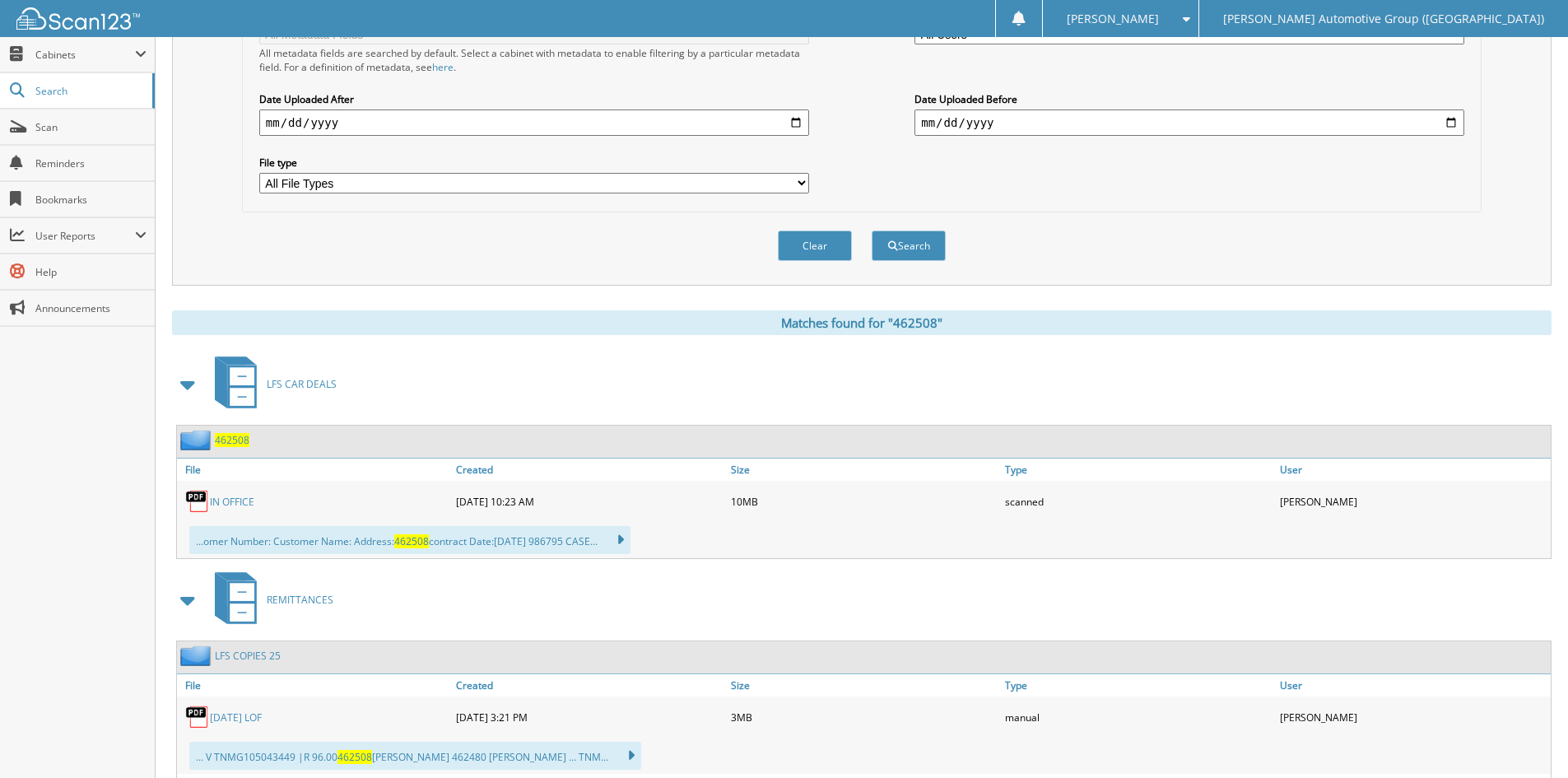
click at [239, 500] on link "IN OFFICE" at bounding box center [232, 502] width 44 height 14
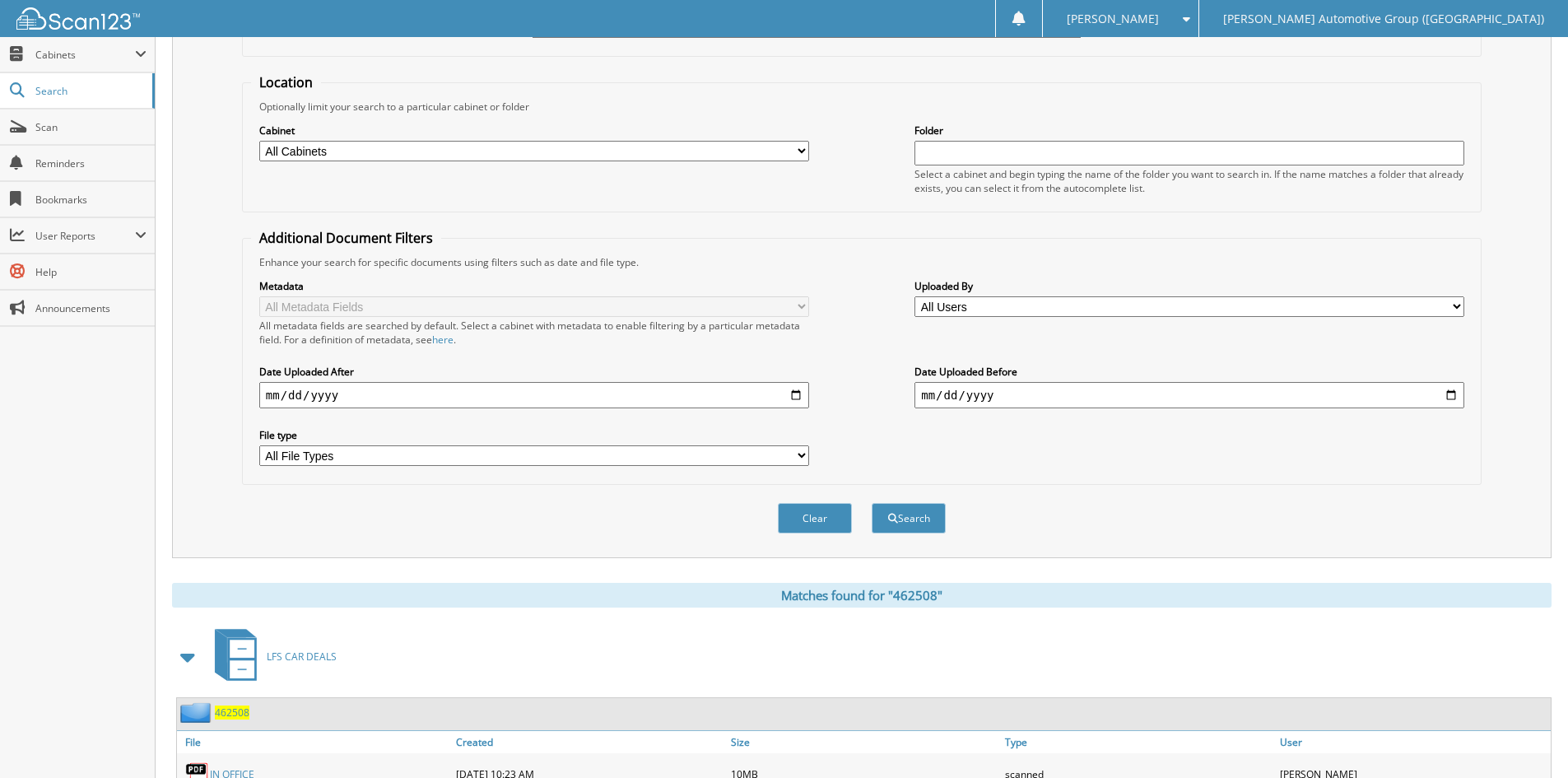
scroll to position [0, 0]
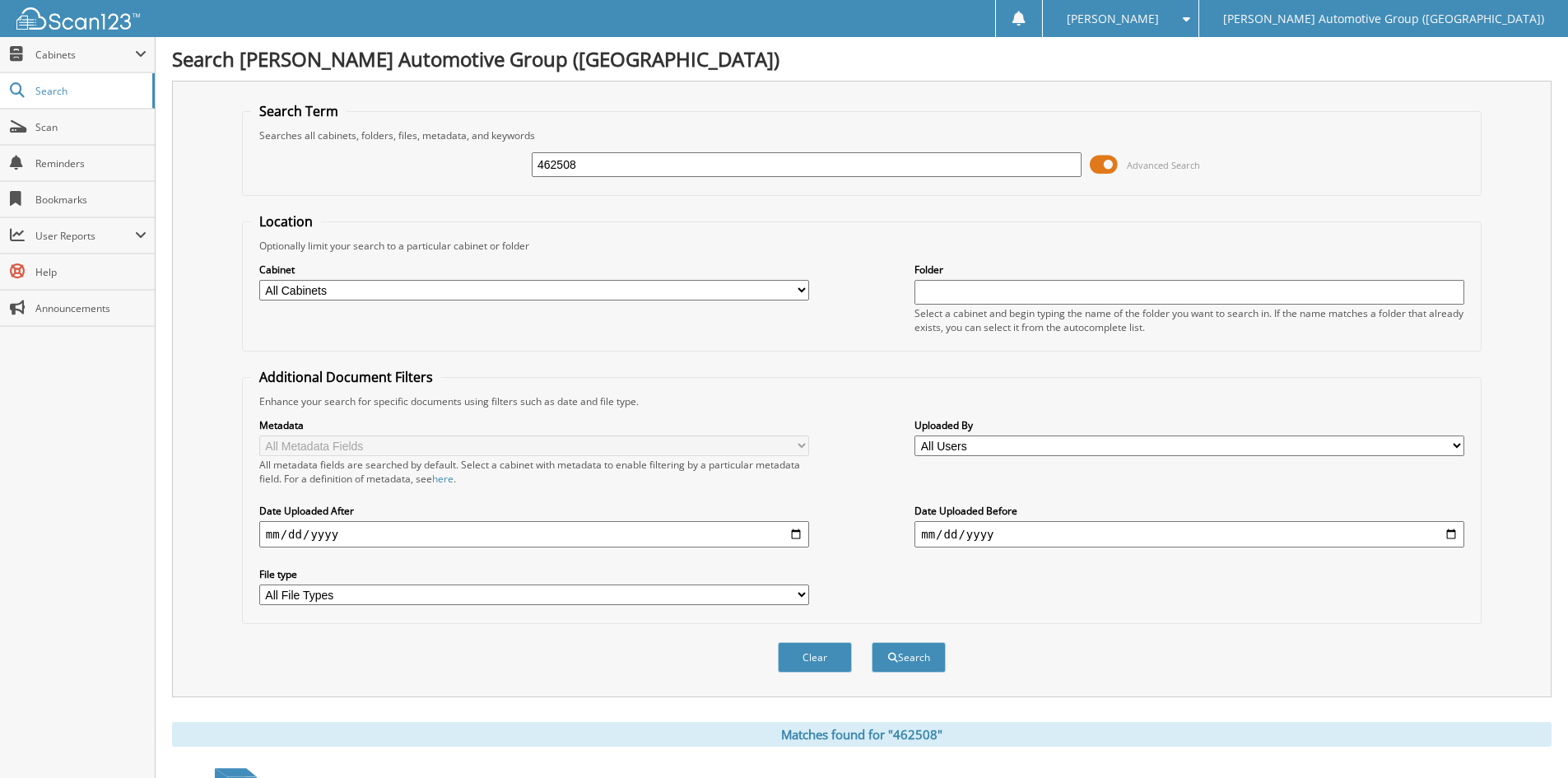
click at [601, 169] on input "462508" at bounding box center [807, 165] width 550 height 25
type input "462501"
click at [872, 642] on button "Search" at bounding box center [908, 657] width 74 height 31
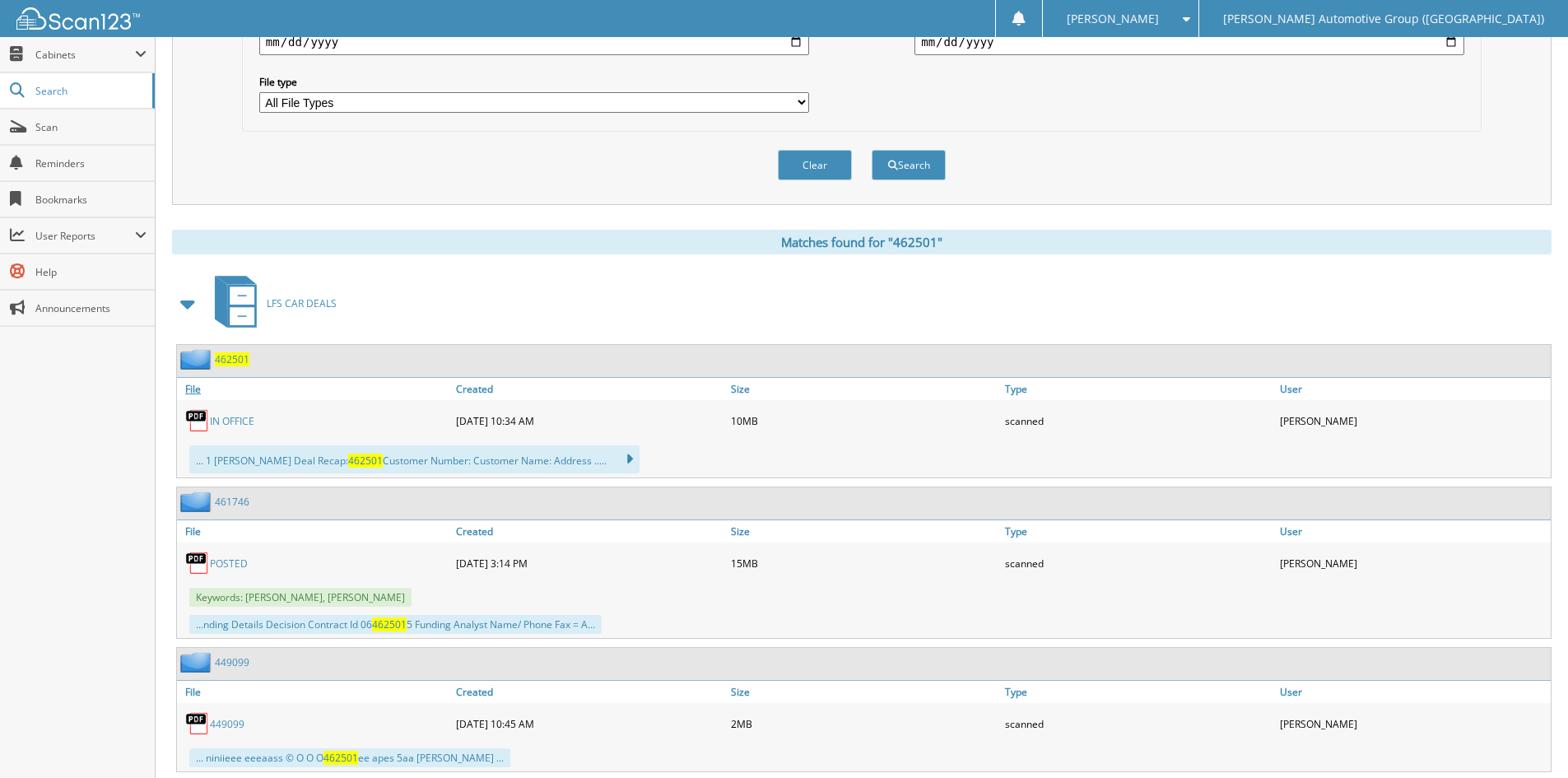
scroll to position [494, 0]
click at [243, 423] on link "IN OFFICE" at bounding box center [232, 420] width 44 height 14
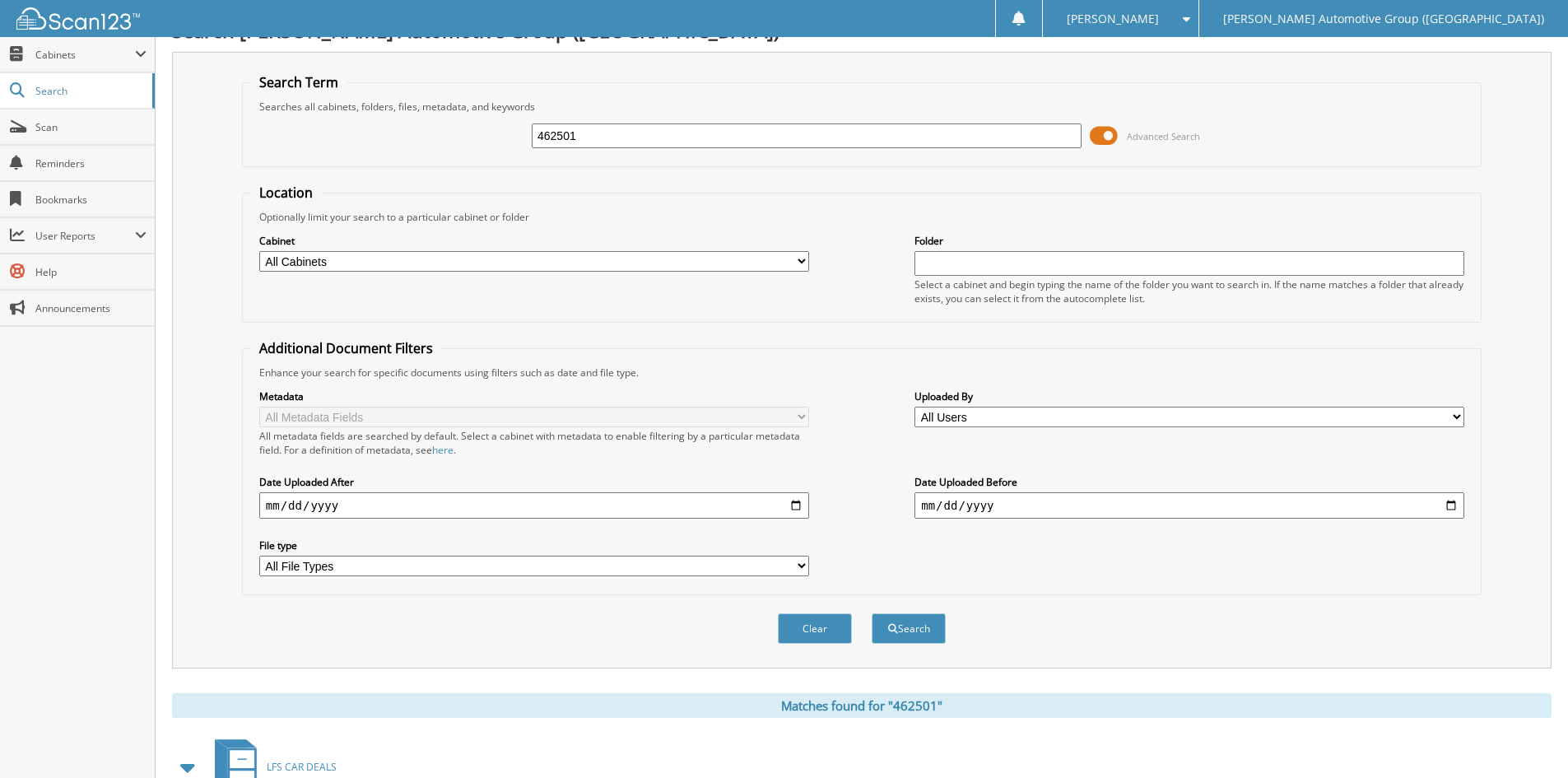
scroll to position [0, 0]
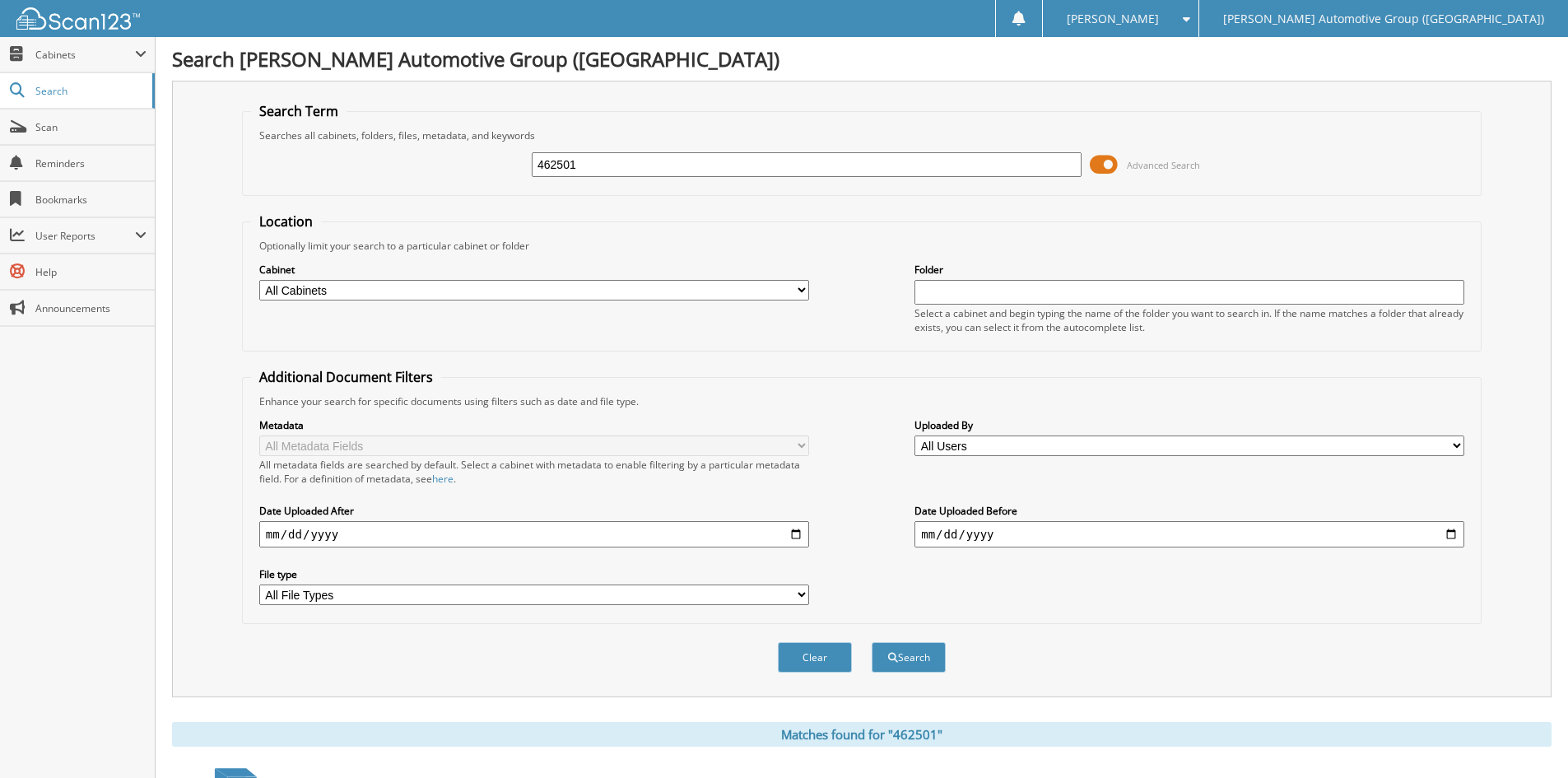
drag, startPoint x: 592, startPoint y: 168, endPoint x: 559, endPoint y: 171, distance: 33.1
click at [559, 171] on input "462501" at bounding box center [807, 165] width 550 height 25
type input "462494"
click at [911, 657] on button "Search" at bounding box center [908, 657] width 74 height 31
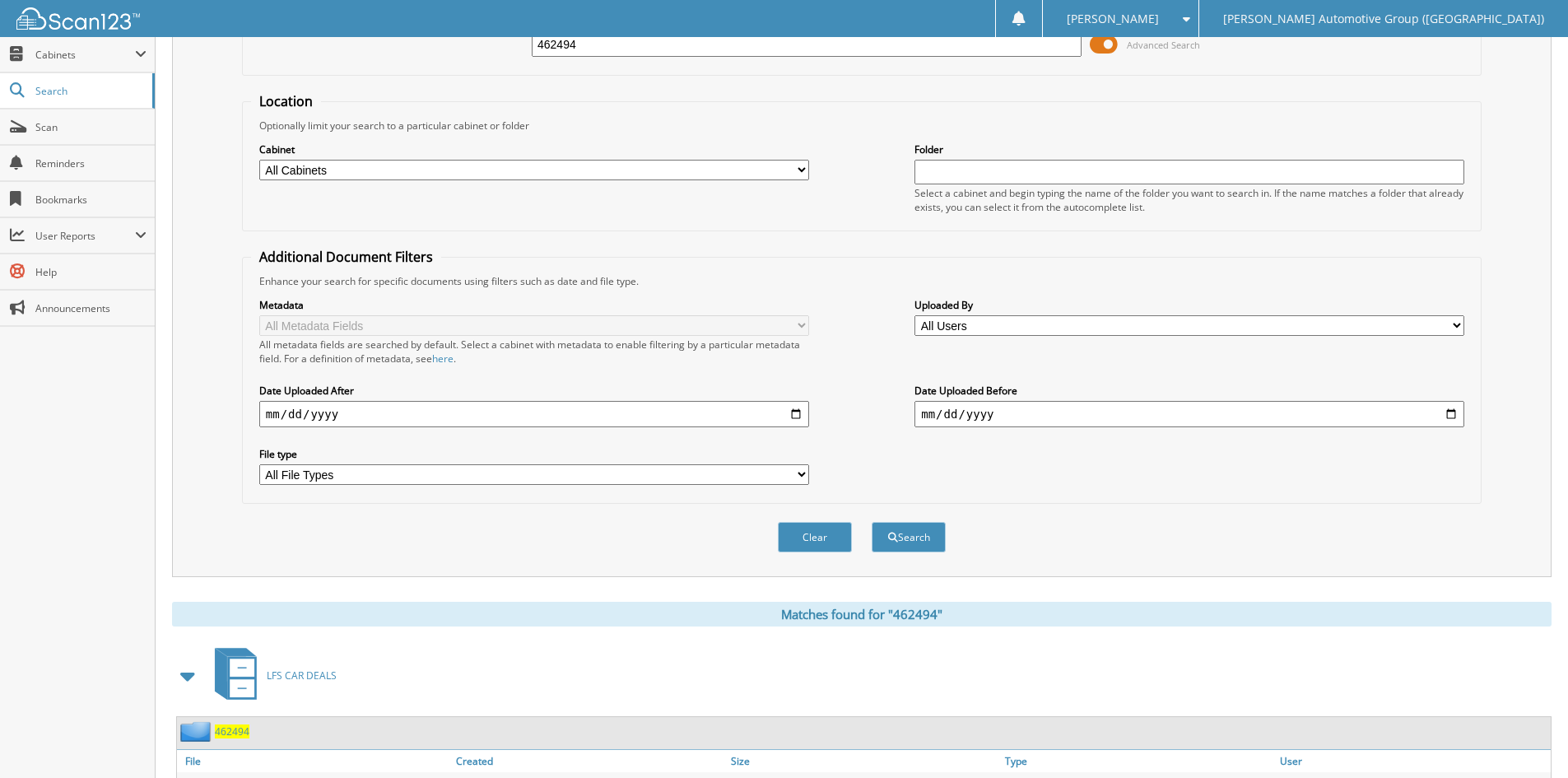
scroll to position [412, 0]
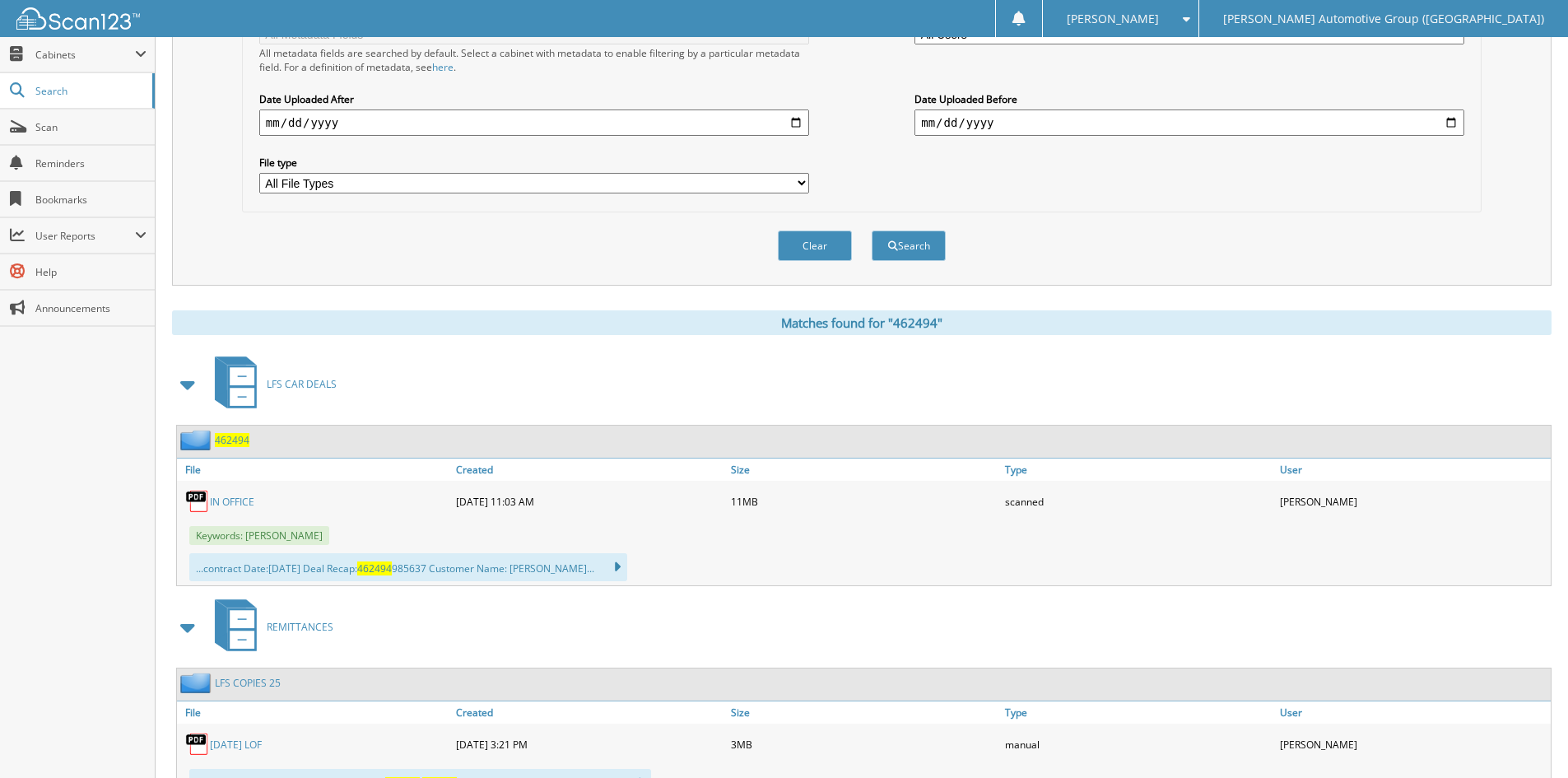
click at [231, 499] on link "IN OFFICE" at bounding box center [232, 502] width 44 height 14
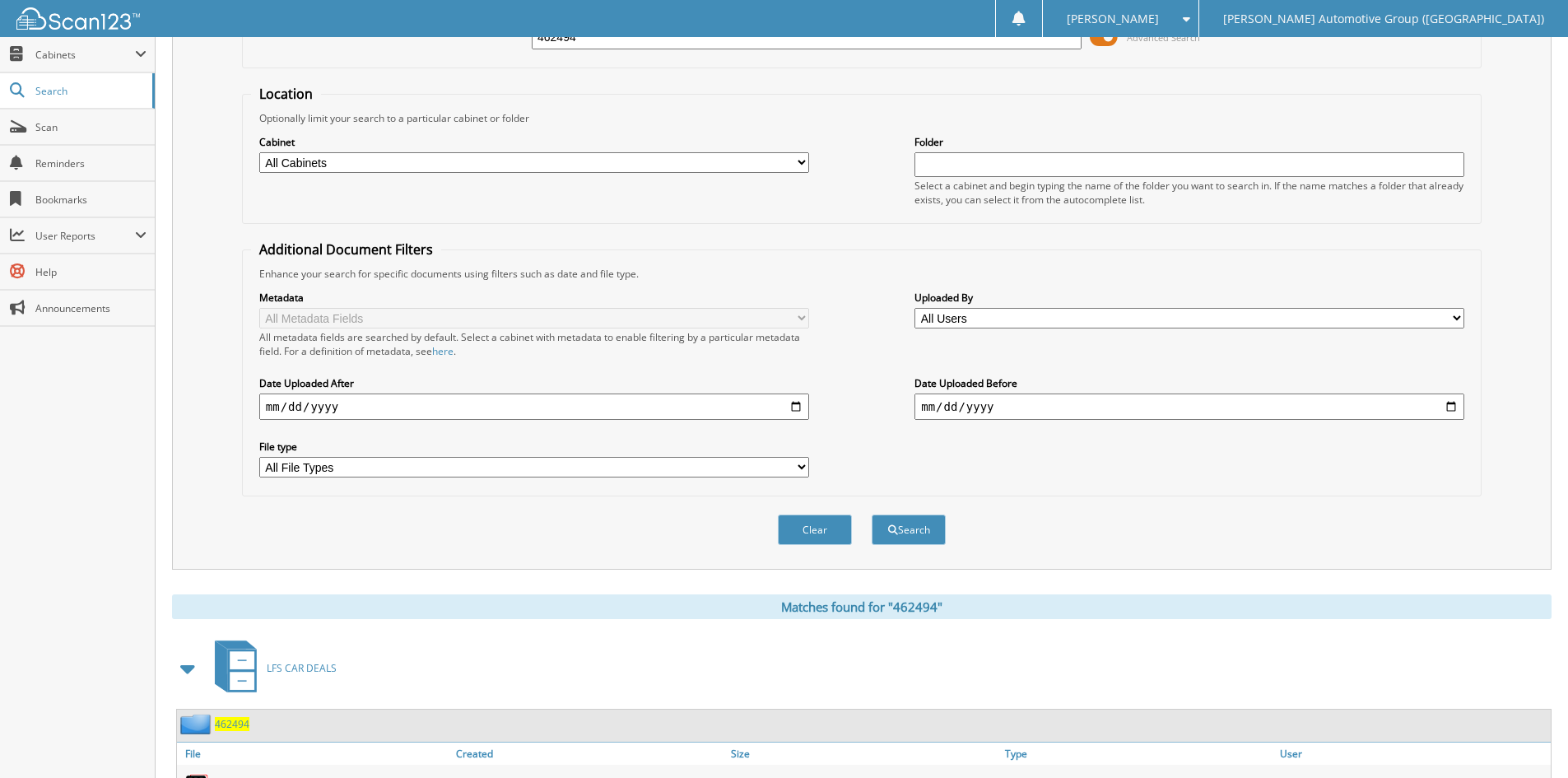
scroll to position [0, 0]
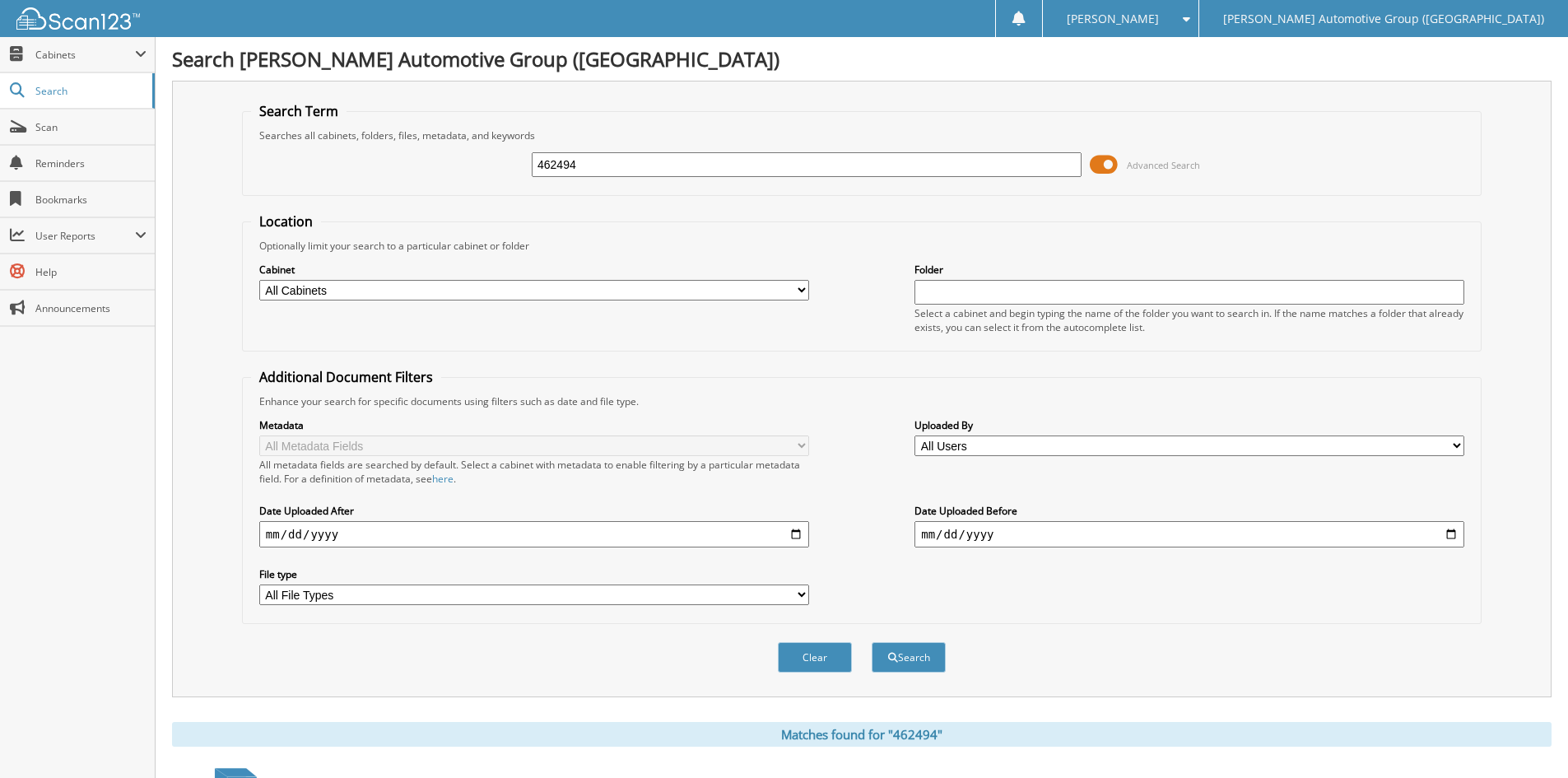
click at [629, 165] on input "462494" at bounding box center [807, 165] width 550 height 25
type input "462454"
click at [906, 659] on button "Search" at bounding box center [908, 657] width 74 height 31
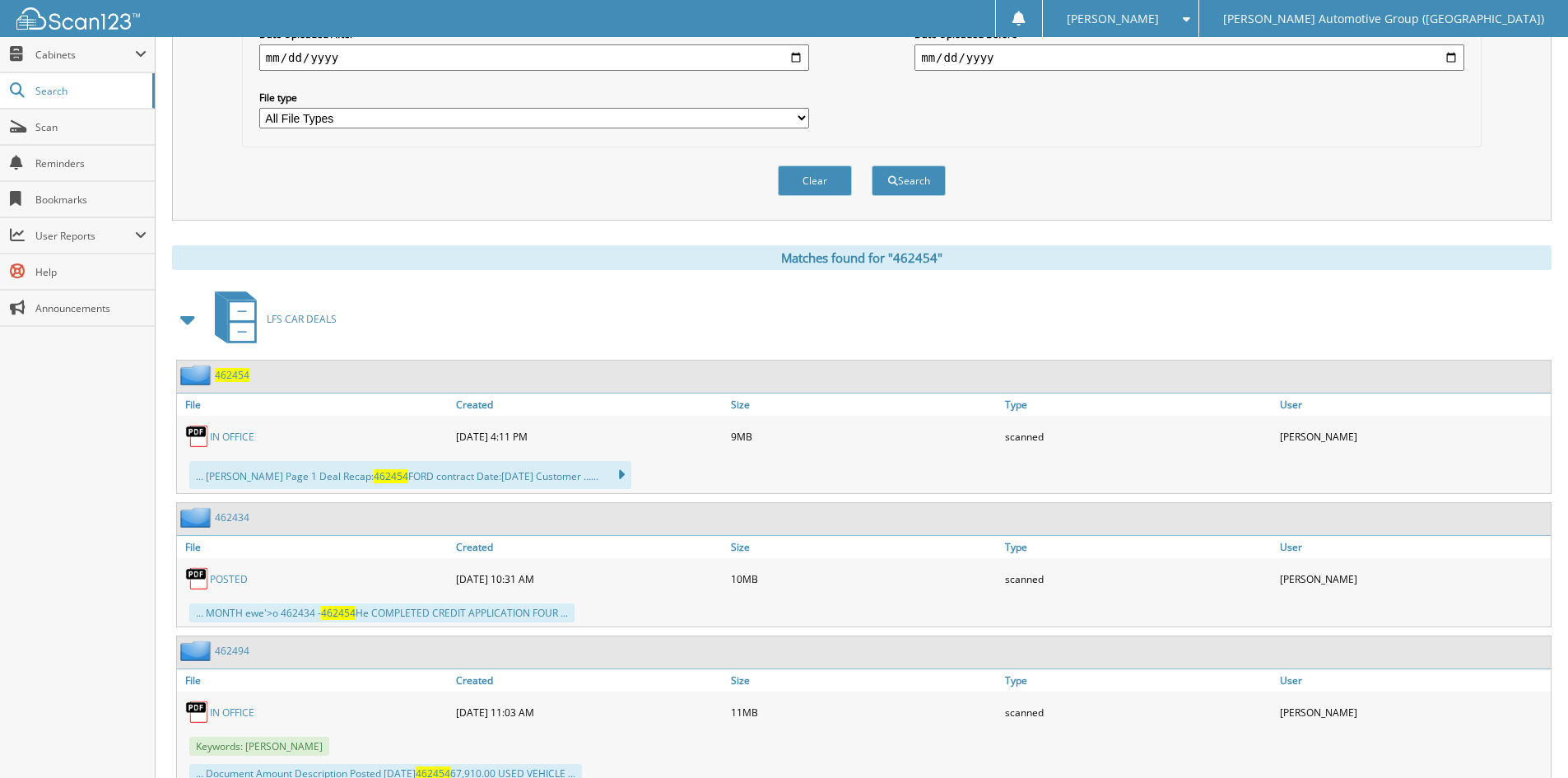
scroll to position [494, 0]
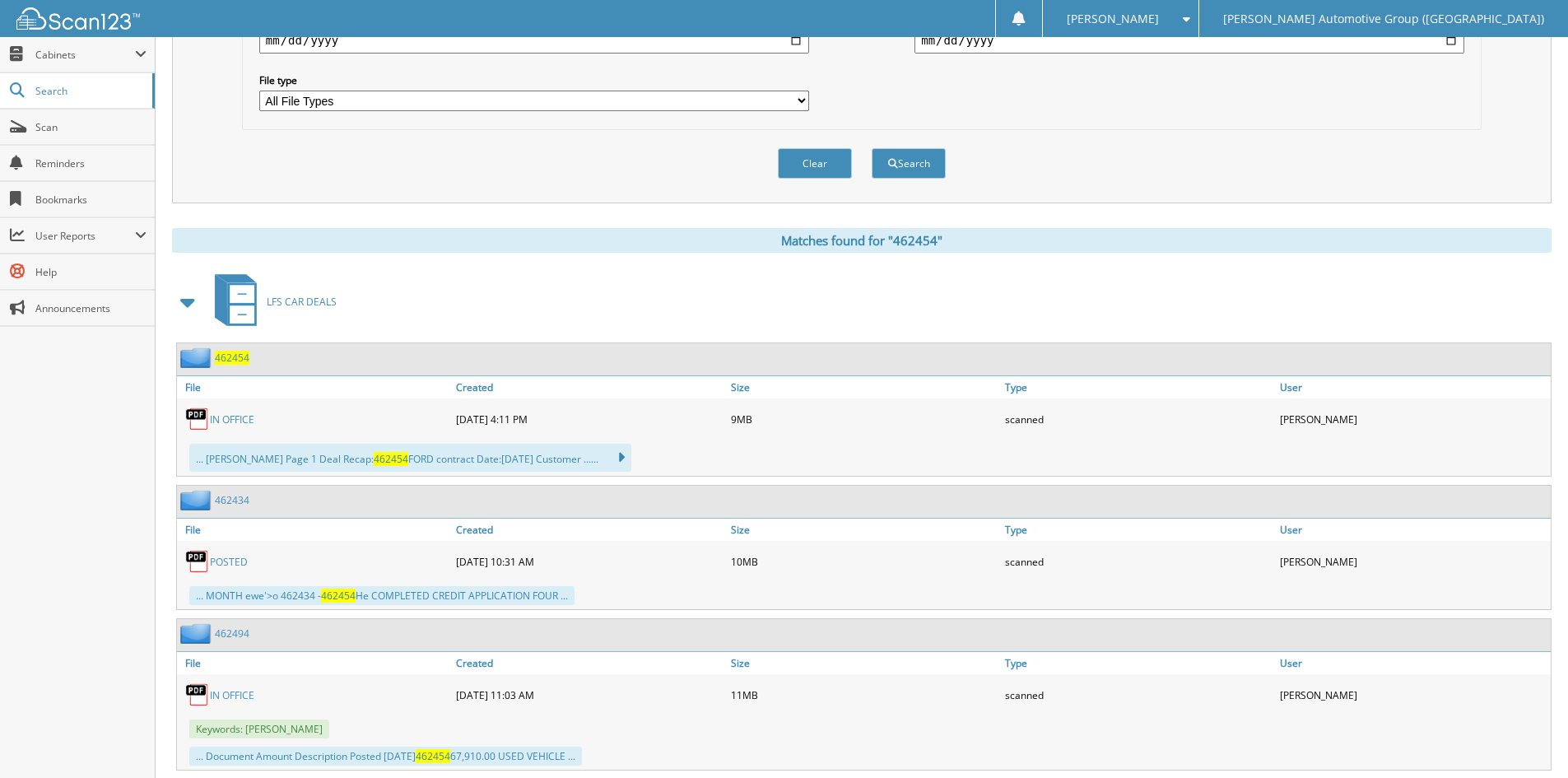
click at [242, 419] on link "IN OFFICE" at bounding box center [232, 420] width 44 height 14
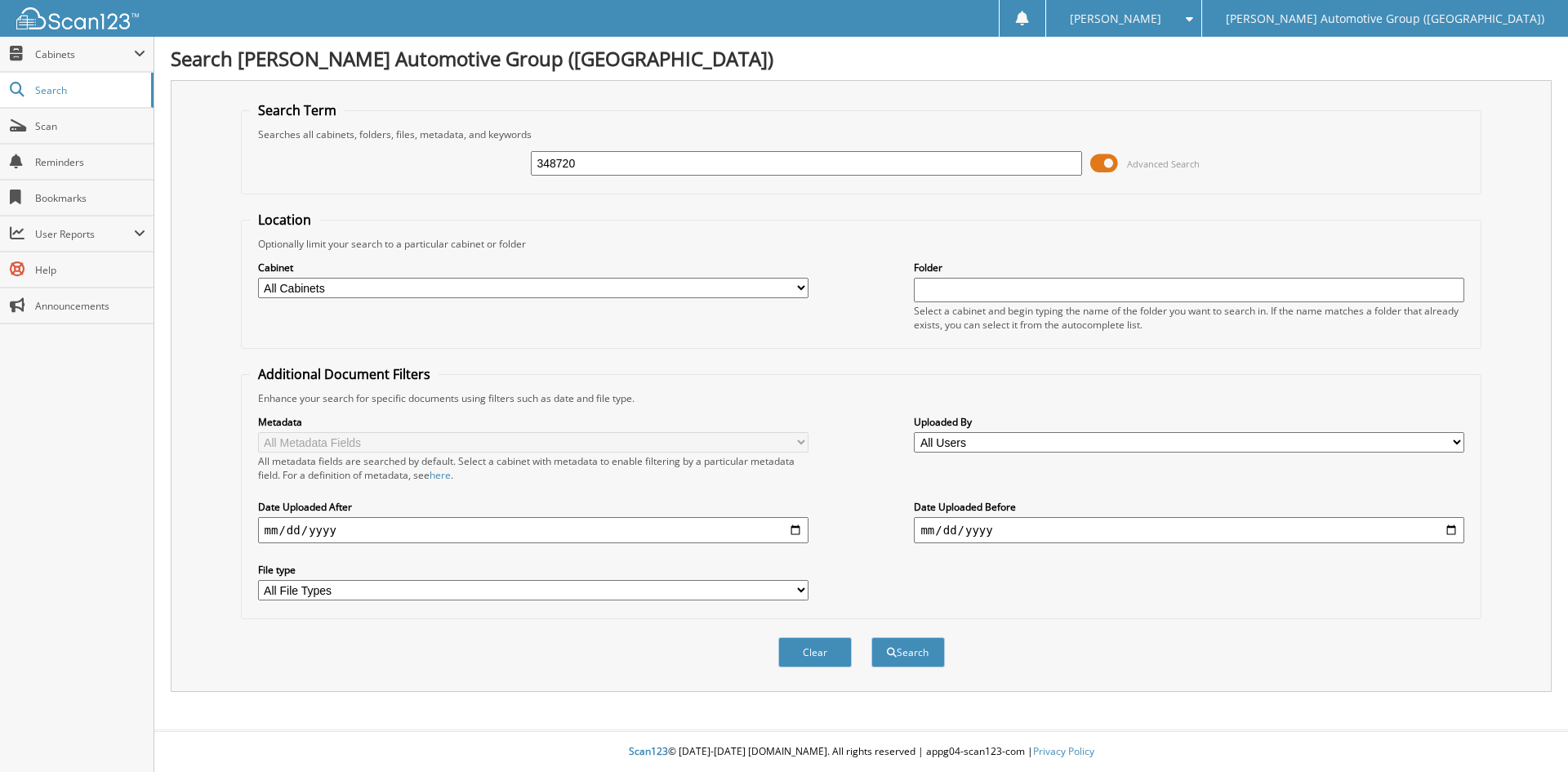
type input "348720"
click at [871, 637] on button "Search" at bounding box center [908, 652] width 73 height 30
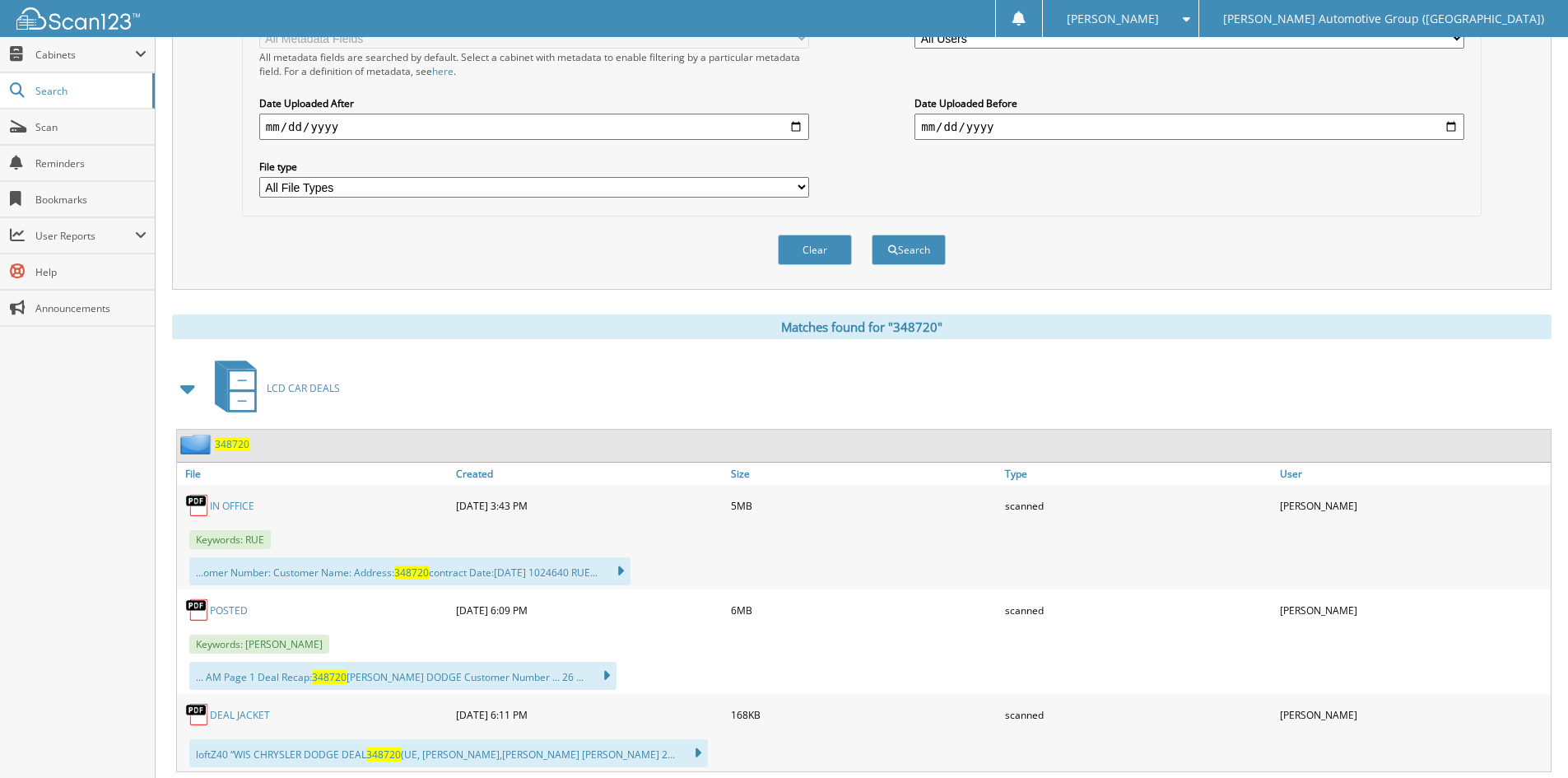
scroll to position [412, 0]
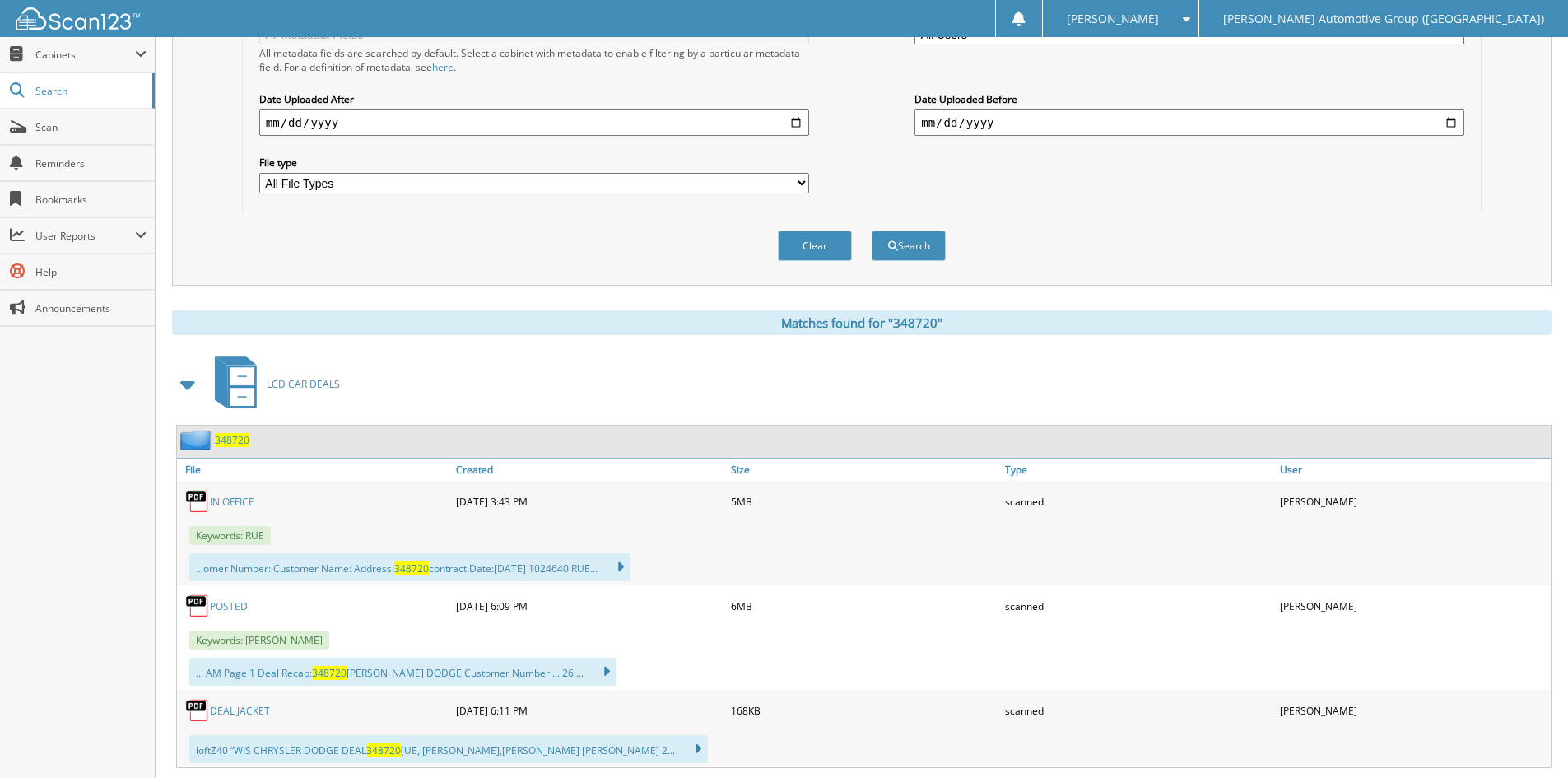
click at [230, 607] on link "POSTED" at bounding box center [229, 606] width 38 height 14
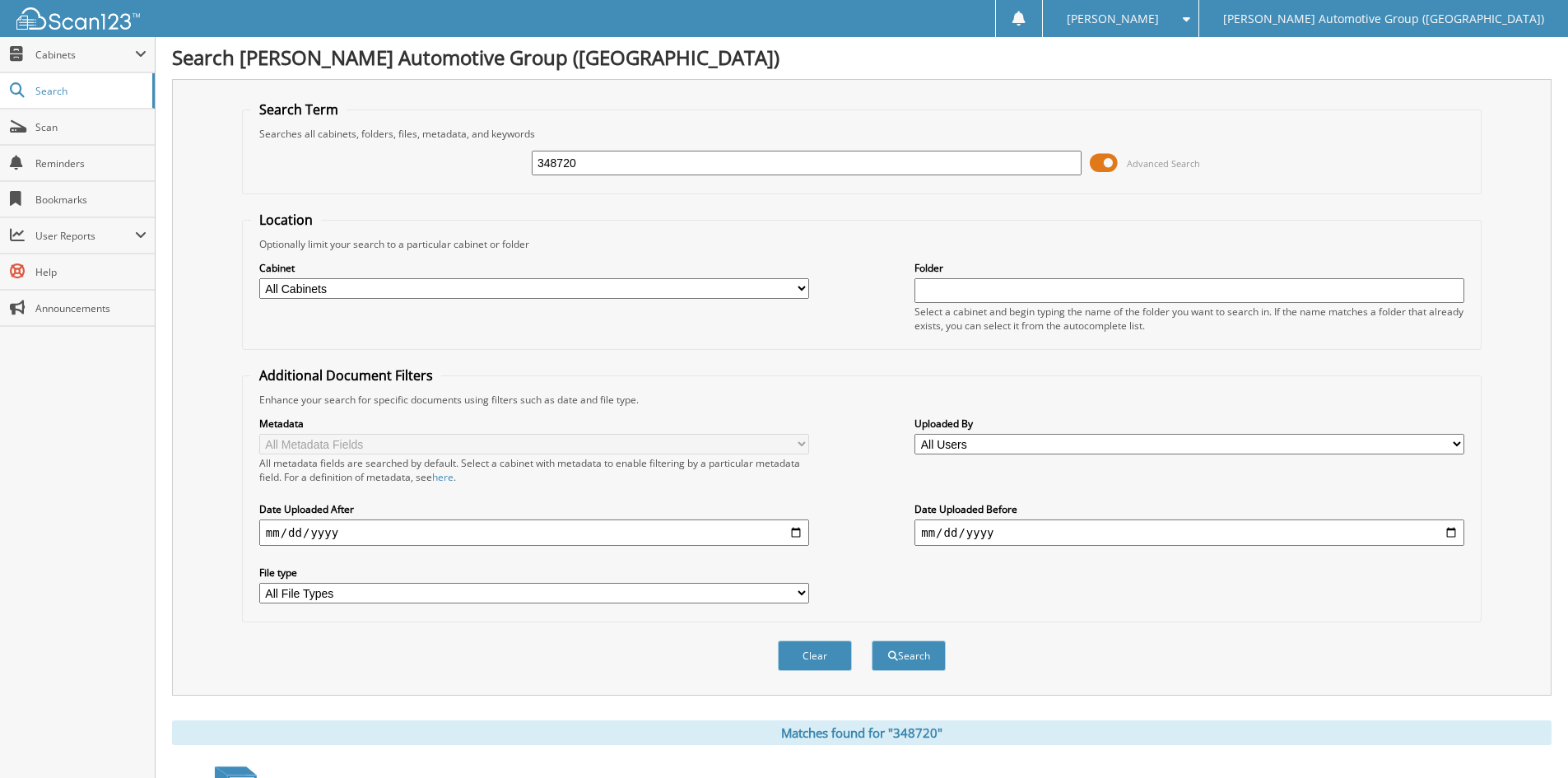
scroll to position [0, 0]
